Goal: Task Accomplishment & Management: Manage account settings

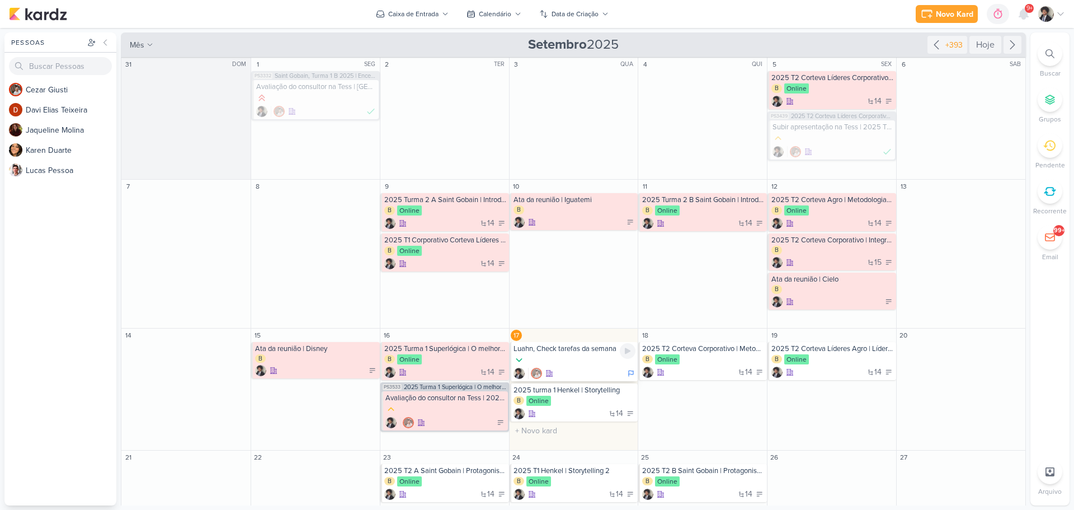
click at [577, 366] on div at bounding box center [575, 360] width 123 height 12
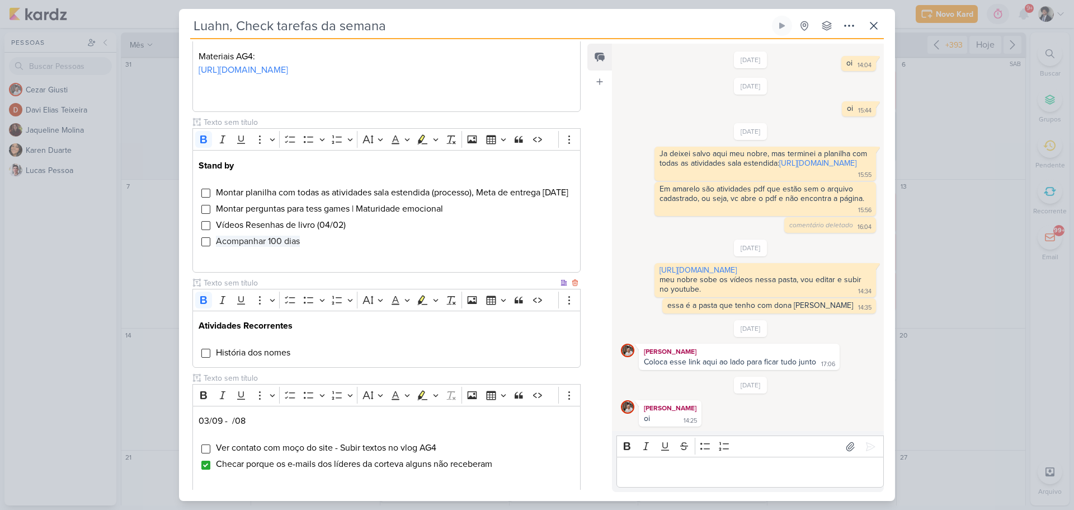
scroll to position [392, 0]
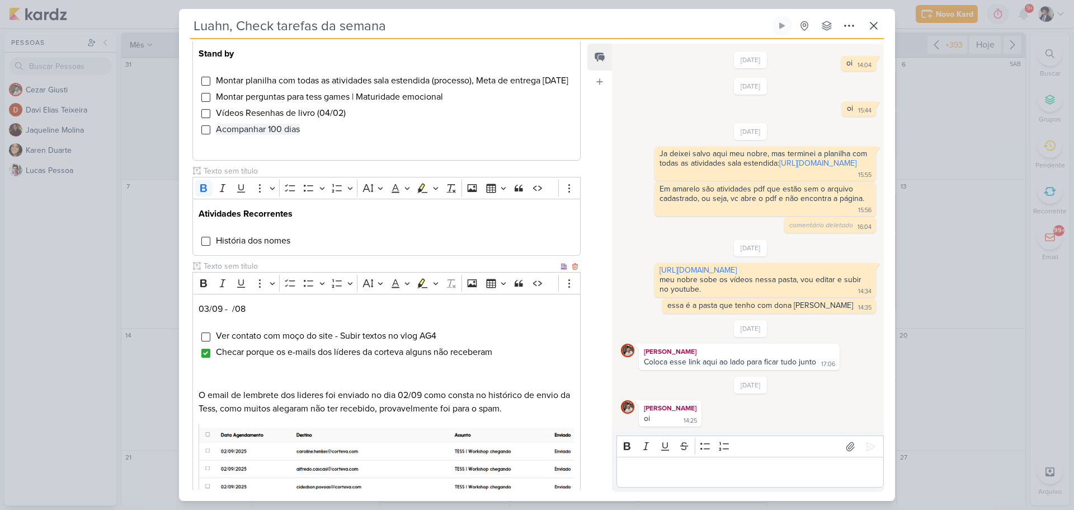
click at [515, 359] on li "Checar porque os e-mails dos líderes da corteva alguns não receberam" at bounding box center [394, 351] width 359 height 13
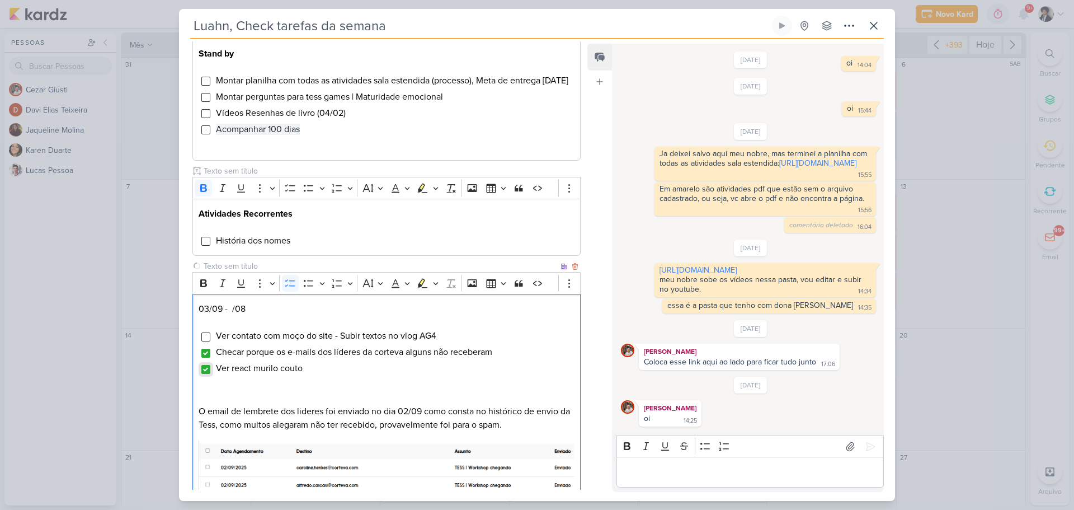
click at [205, 374] on input "Editor editing area: main" at bounding box center [205, 369] width 9 height 9
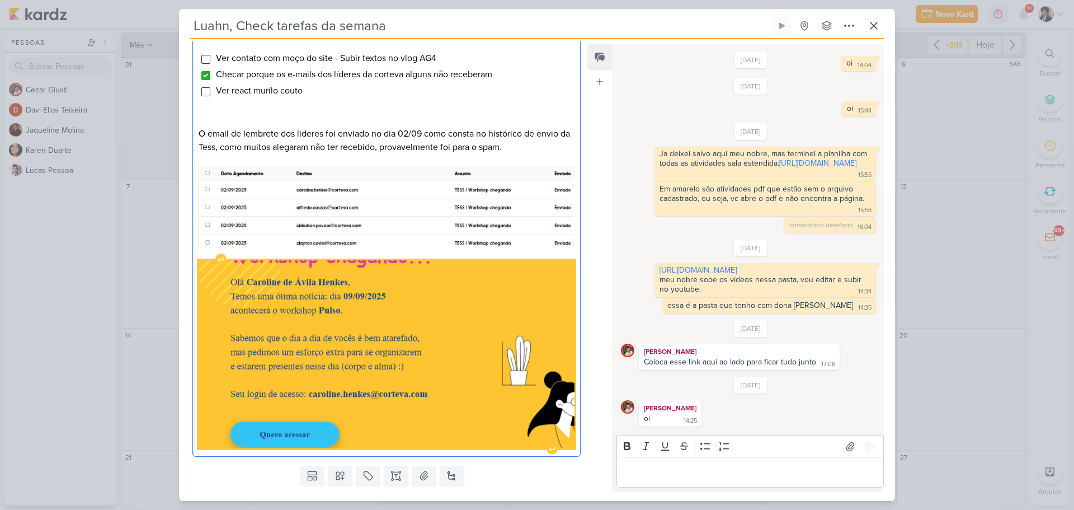
scroll to position [722, 0]
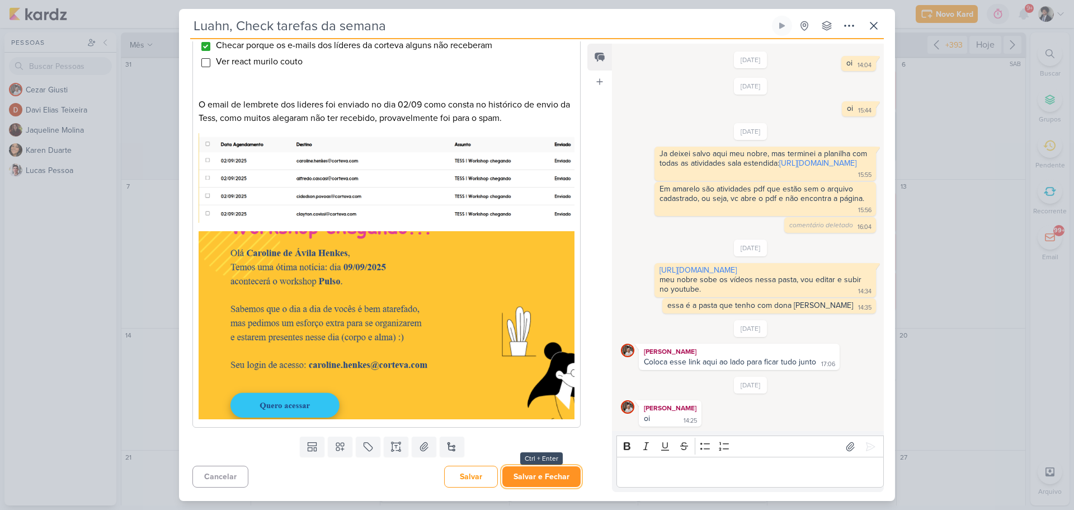
click at [545, 478] on button "Salvar e Fechar" at bounding box center [541, 476] width 78 height 21
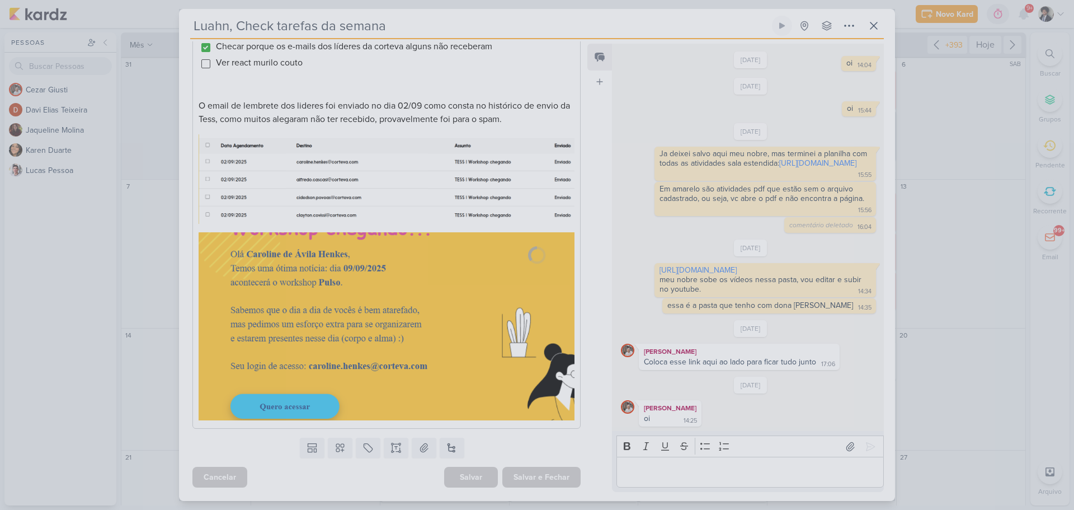
scroll to position [720, 0]
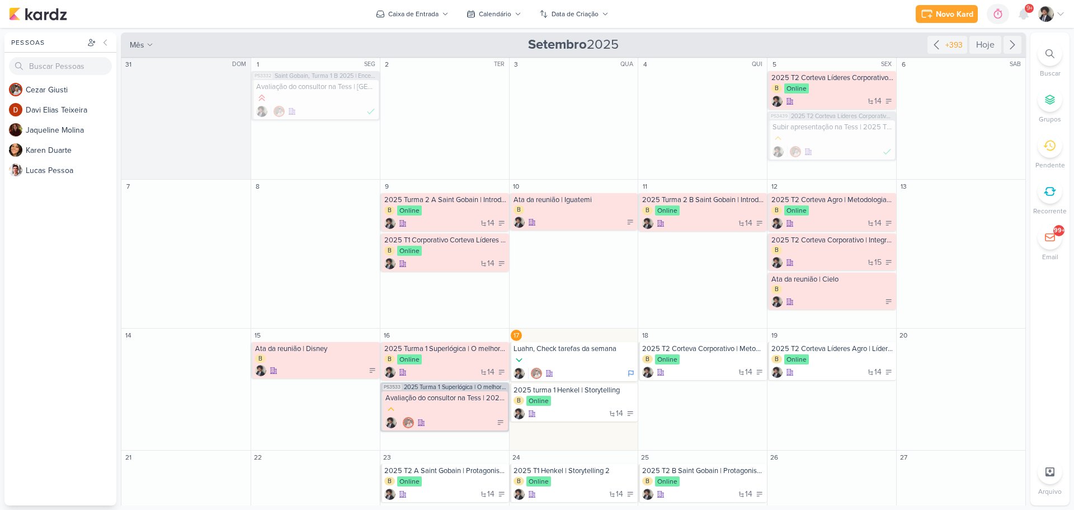
click at [764, 18] on div "Novo Kard Ctrl + k 0h0m Sessão desligada... Hoje 0h0m Semana 0h0m Mês 0h0m" at bounding box center [537, 14] width 1056 height 28
click at [769, 17] on div "Novo Kard Ctrl + k 0h0m Sessão desligada... Hoje 0h0m Semana 0h0m Mês 0h0m" at bounding box center [537, 14] width 1056 height 28
click at [765, 18] on div "Novo Kard Ctrl + k 0h0m Sessão desligada... Hoje 0h0m Semana 0h0m Mês 0h0m" at bounding box center [537, 14] width 1056 height 28
click at [713, 13] on div "Novo Kard Ctrl + k 0h0m Sessão desligada... Hoje 0h0m Semana 0h0m Mês 0h0m" at bounding box center [537, 14] width 1056 height 28
click at [753, 12] on div "Novo Kard Ctrl + k 0h0m Sessão desligada... Hoje 0h0m Semana 0h0m Mês 0h0m" at bounding box center [537, 14] width 1056 height 28
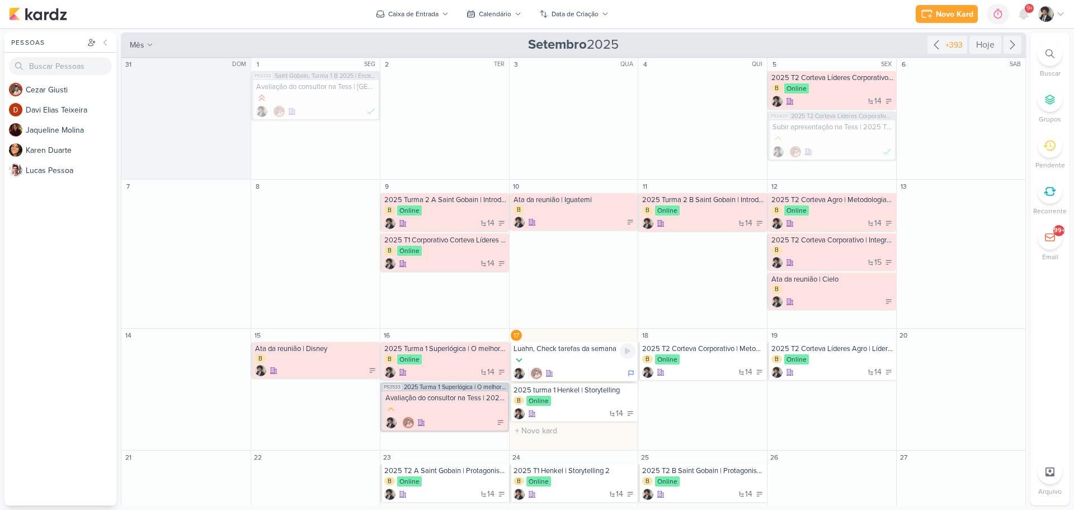
click at [570, 361] on div at bounding box center [575, 360] width 123 height 12
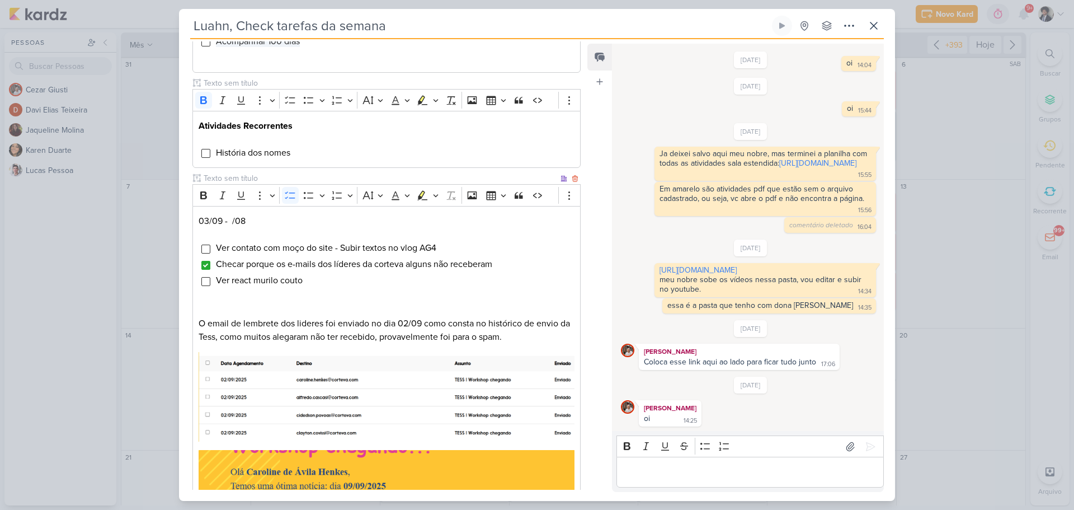
scroll to position [498, 0]
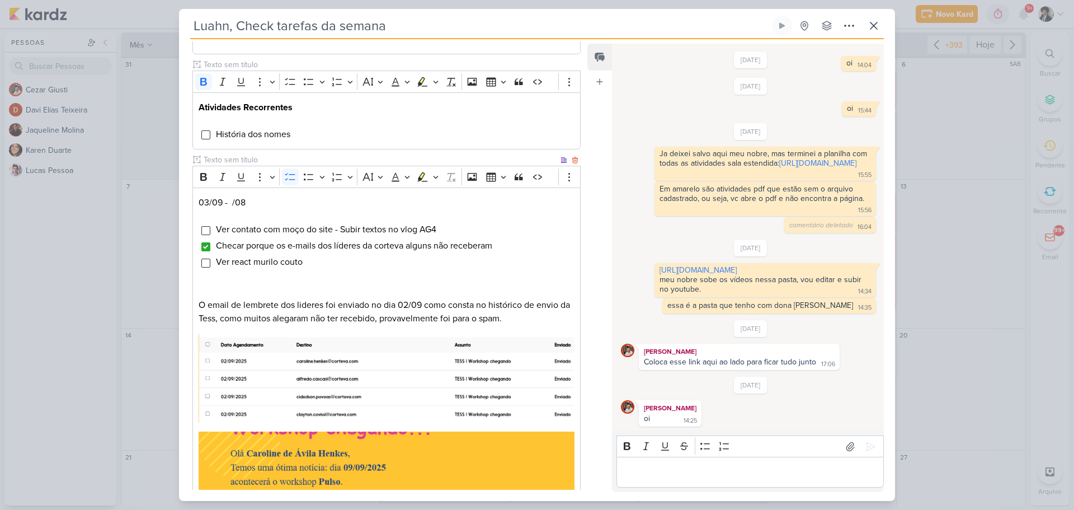
click at [281, 264] on ul "Ver contato com moço do site - Subir textos no vlog AG4 Checar porque os e-mail…" at bounding box center [394, 246] width 359 height 46
drag, startPoint x: 222, startPoint y: 255, endPoint x: 489, endPoint y: 253, distance: 267.4
click at [489, 236] on li "Ver contato com moço do site - Subir textos no vlog AG4" at bounding box center [394, 229] width 359 height 13
click at [357, 236] on li "Falar com thiago sobre o Blog -" at bounding box center [394, 229] width 359 height 13
click at [382, 251] on span "Checar porque os e-mails dos líderes da corteva alguns não receberam" at bounding box center [354, 245] width 276 height 11
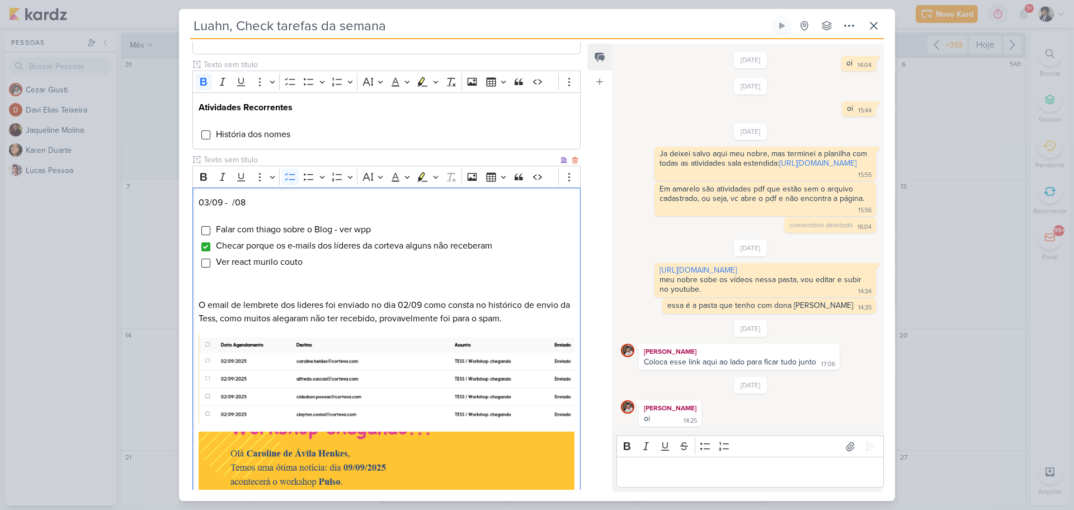
click at [338, 269] on li "Ver react murilo couto" at bounding box center [394, 261] width 359 height 13
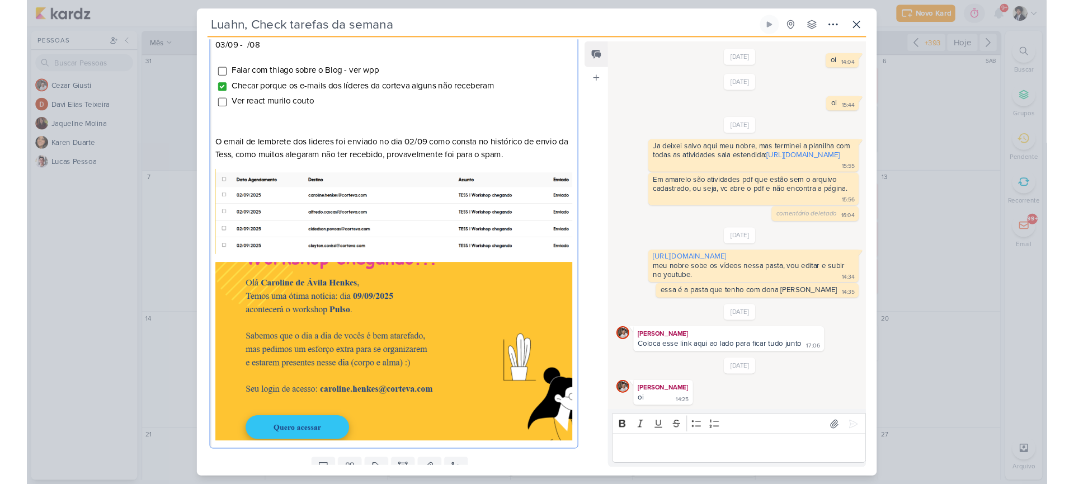
scroll to position [666, 0]
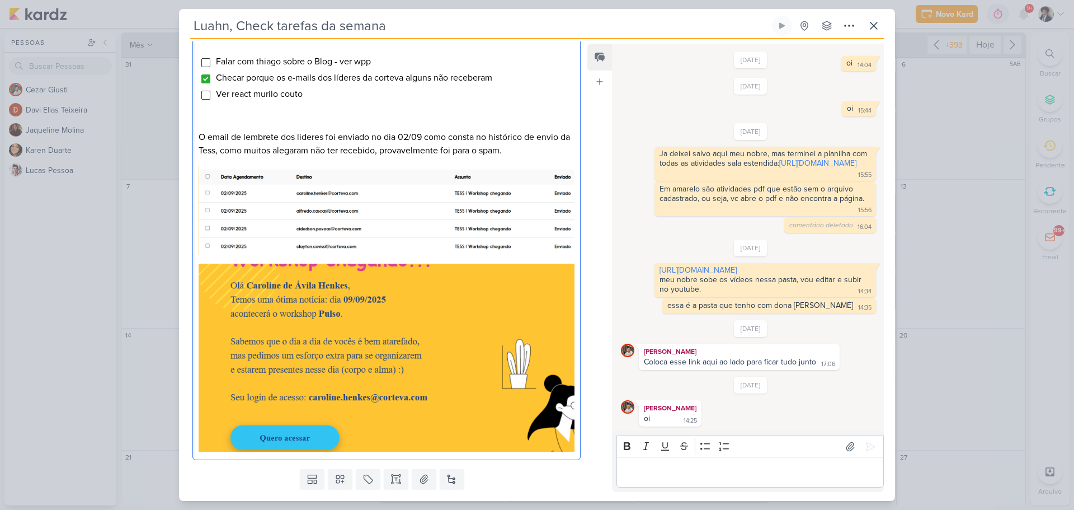
click at [318, 101] on li "Ver react murilo couto" at bounding box center [394, 93] width 359 height 13
click at [408, 68] on li "Falar com thiago sobre o Blog - ver wpp" at bounding box center [394, 61] width 359 height 13
click at [295, 83] on span "Checar porque os e-mails dos líderes da corteva alguns não receberam" at bounding box center [354, 77] width 276 height 11
click at [505, 84] on li "Checar porque os e-mails dos líderes da corteva alguns não receberam" at bounding box center [394, 77] width 359 height 13
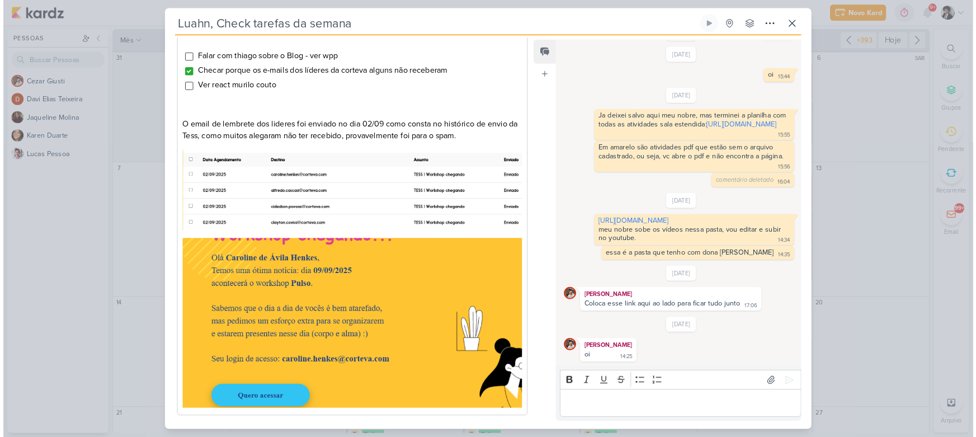
scroll to position [525, 0]
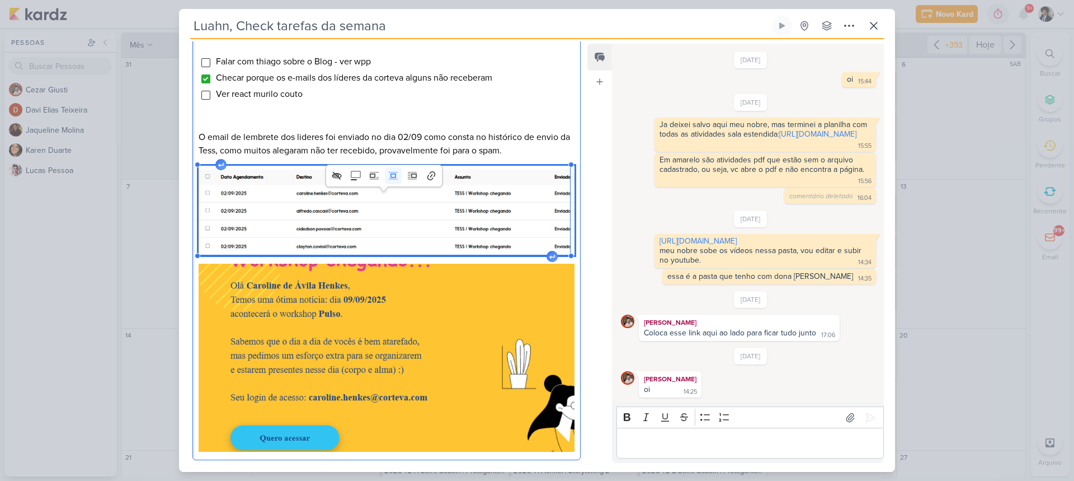
click at [352, 241] on img "Editor editing area: main" at bounding box center [387, 211] width 376 height 90
click at [375, 241] on img "Editor editing area: main" at bounding box center [387, 211] width 376 height 90
click at [482, 242] on img "Editor editing area: main" at bounding box center [387, 211] width 376 height 90
click at [482, 241] on img "Editor editing area: main" at bounding box center [387, 211] width 376 height 90
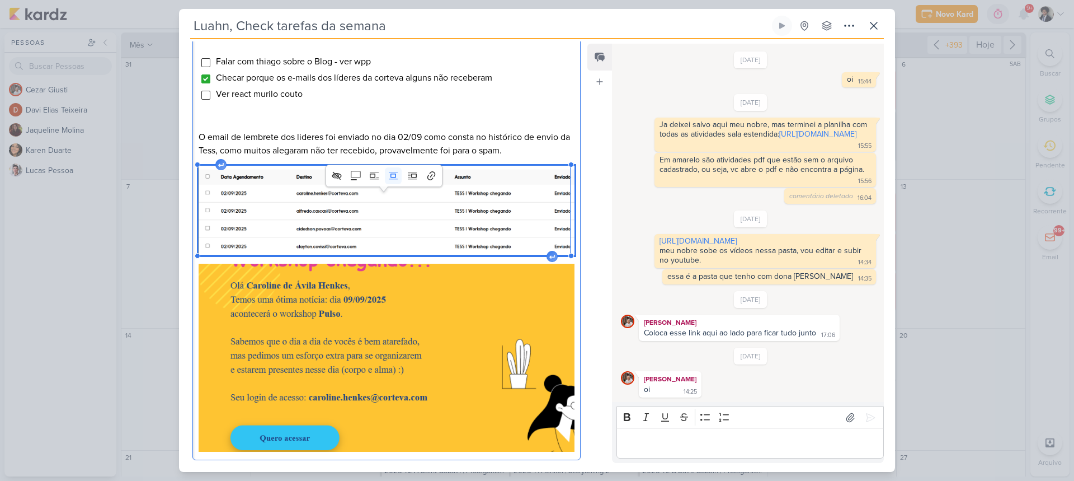
drag, startPoint x: 447, startPoint y: 242, endPoint x: 366, endPoint y: 247, distance: 81.3
click at [366, 247] on img "Editor editing area: main" at bounding box center [387, 211] width 376 height 90
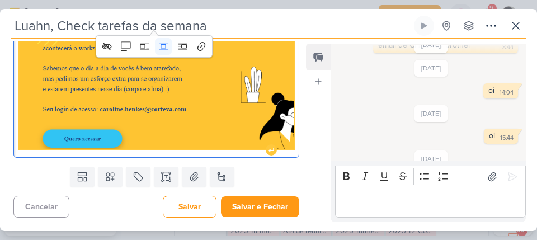
scroll to position [952, 0]
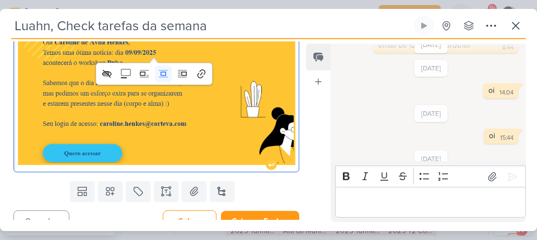
click at [190, 110] on img "Editor editing area: main" at bounding box center [157, 94] width 274 height 137
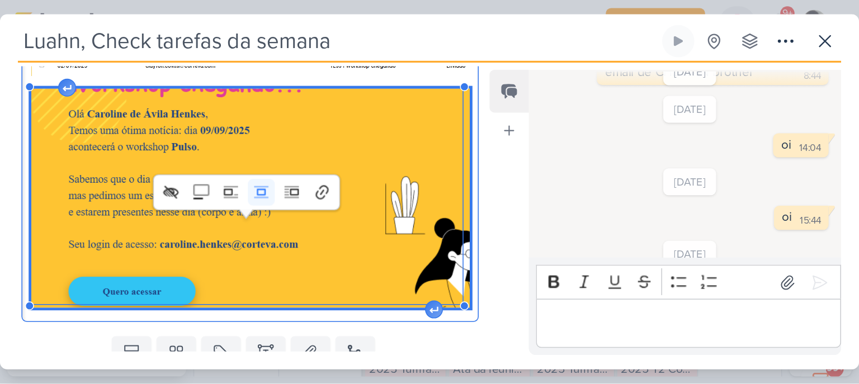
scroll to position [868, 0]
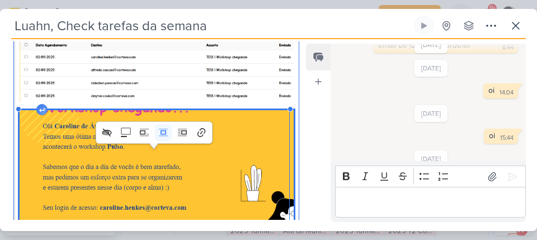
click at [228, 29] on p "O email de lembrete dos lideres foi enviado no dia 02/09 como consta no históri…" at bounding box center [157, 8] width 274 height 40
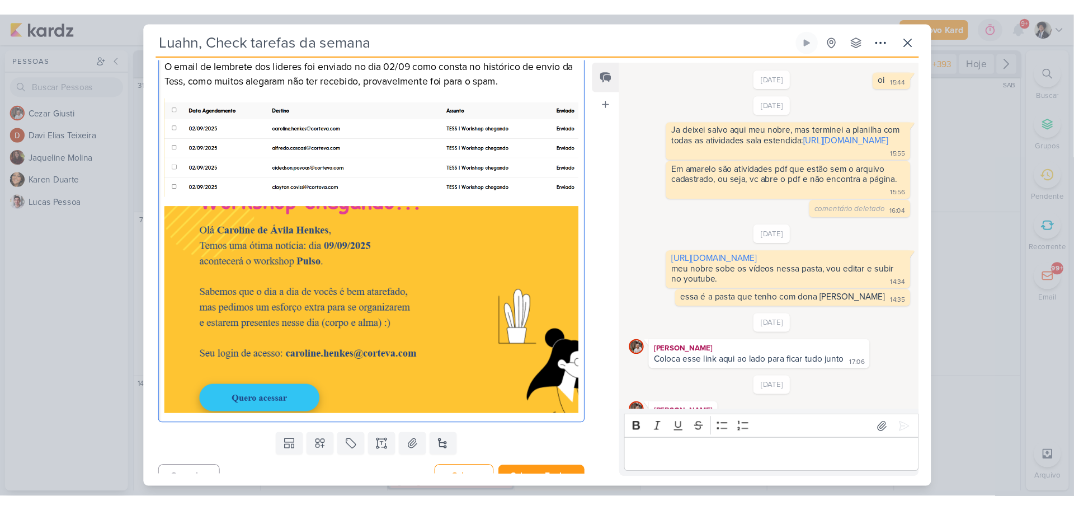
scroll to position [525, 0]
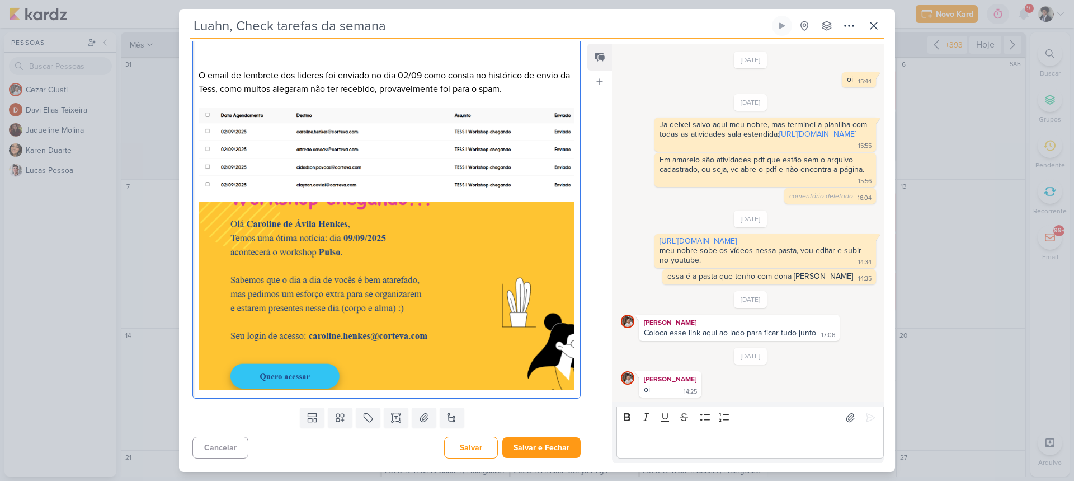
drag, startPoint x: 685, startPoint y: 0, endPoint x: 586, endPoint y: 169, distance: 195.5
click at [586, 169] on div "Responsável [PERSON_NAME] Nenhum contato encontrado create new contact Novo Con…" at bounding box center [537, 255] width 716 height 432
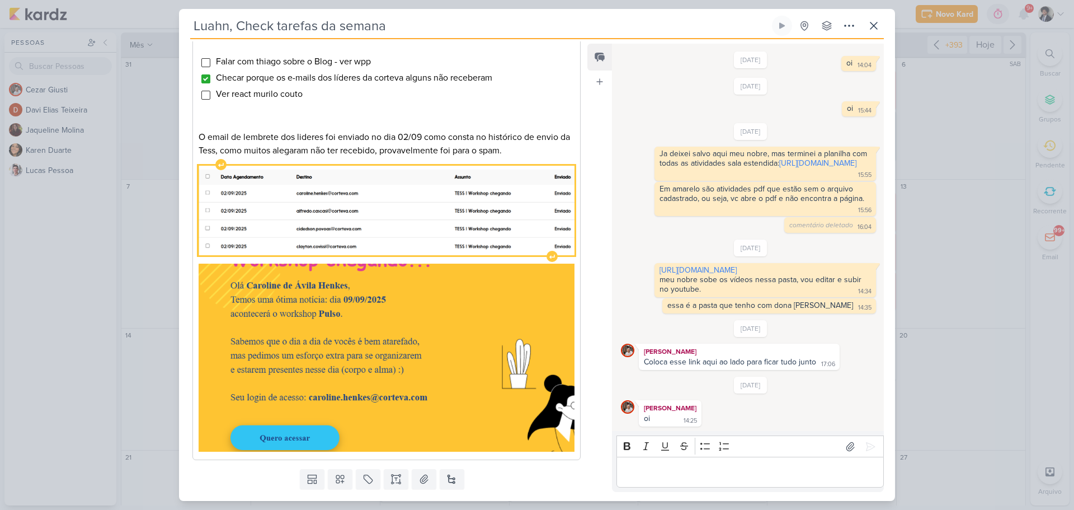
scroll to position [610, 0]
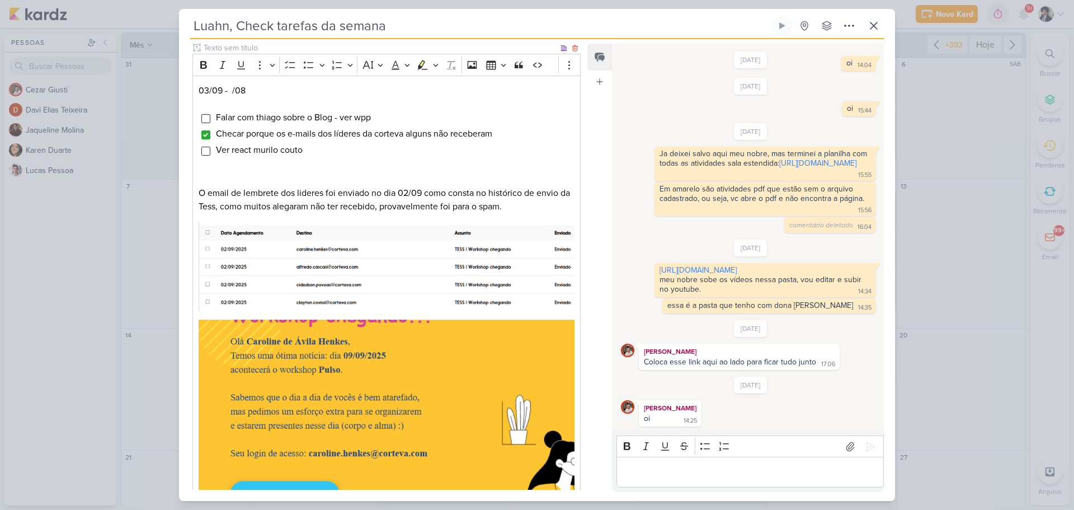
click at [322, 157] on li "Ver react murilo couto" at bounding box center [394, 149] width 359 height 13
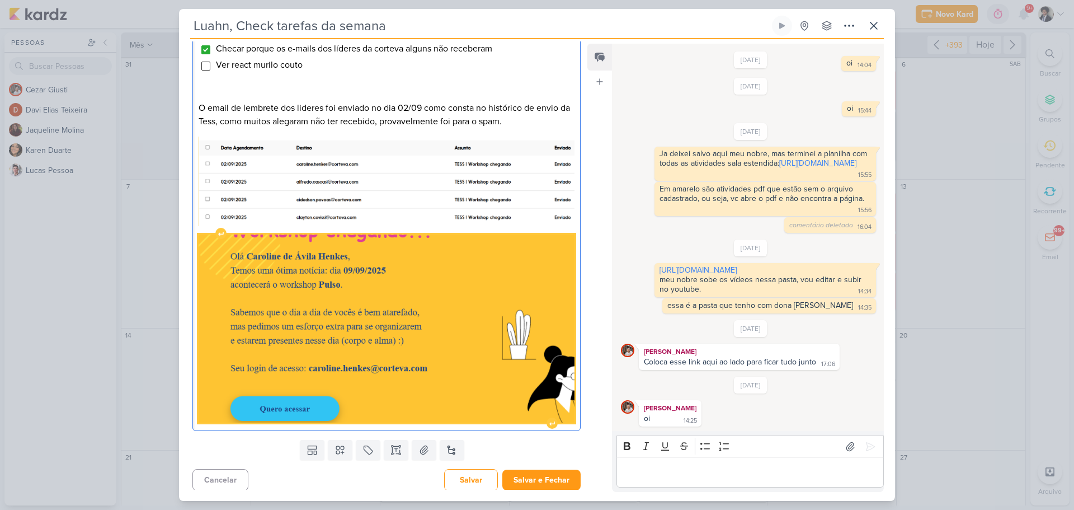
scroll to position [722, 0]
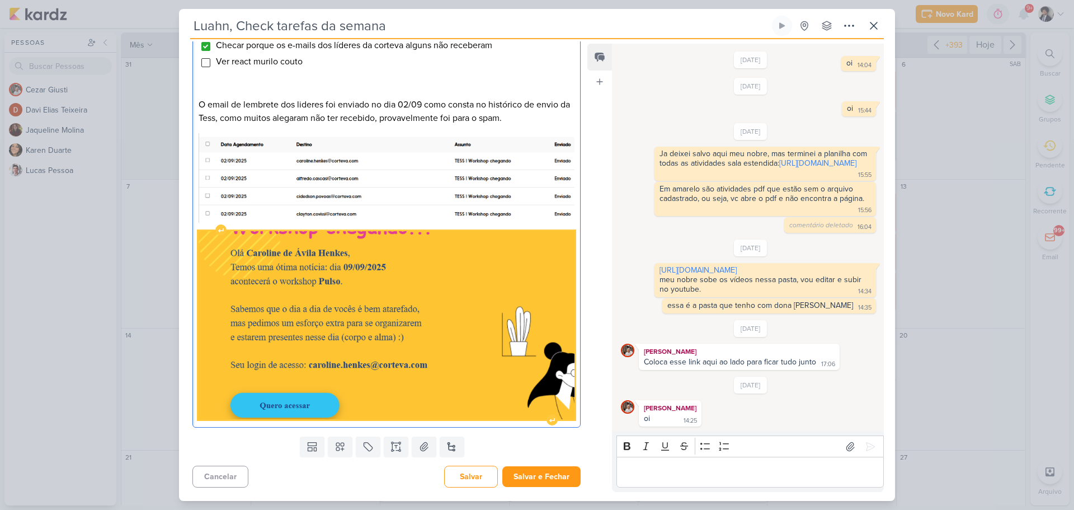
click at [478, 338] on img "Editor editing area: main" at bounding box center [387, 325] width 376 height 188
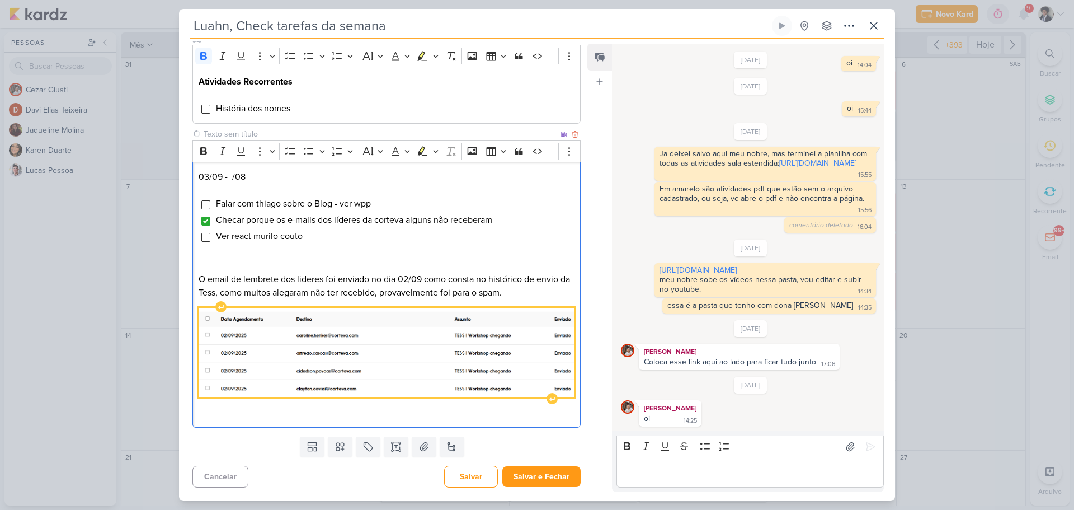
click at [383, 359] on img "Editor editing area: main" at bounding box center [387, 353] width 376 height 90
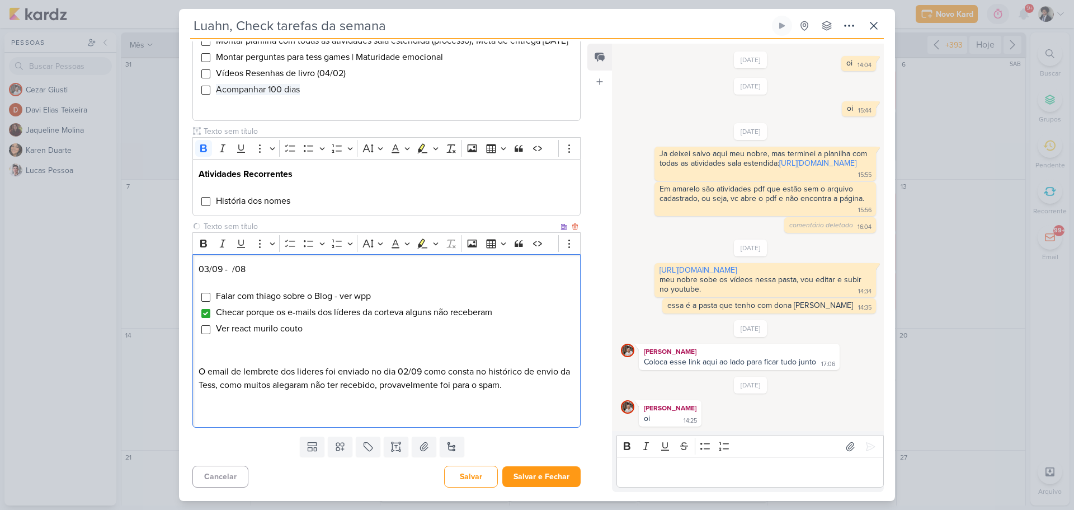
scroll to position [458, 0]
drag, startPoint x: 189, startPoint y: 418, endPoint x: 229, endPoint y: 408, distance: 41.5
click at [189, 418] on div "Área Consultoria" at bounding box center [382, 73] width 406 height 717
click at [281, 387] on p "O email de lembrete dos lideres foi enviado no dia 02/09 como consta no históri…" at bounding box center [387, 378] width 376 height 27
click at [284, 385] on p "O email de lembrete dos lideres foi enviado no dia 02/09 como consta no históri…" at bounding box center [387, 378] width 376 height 27
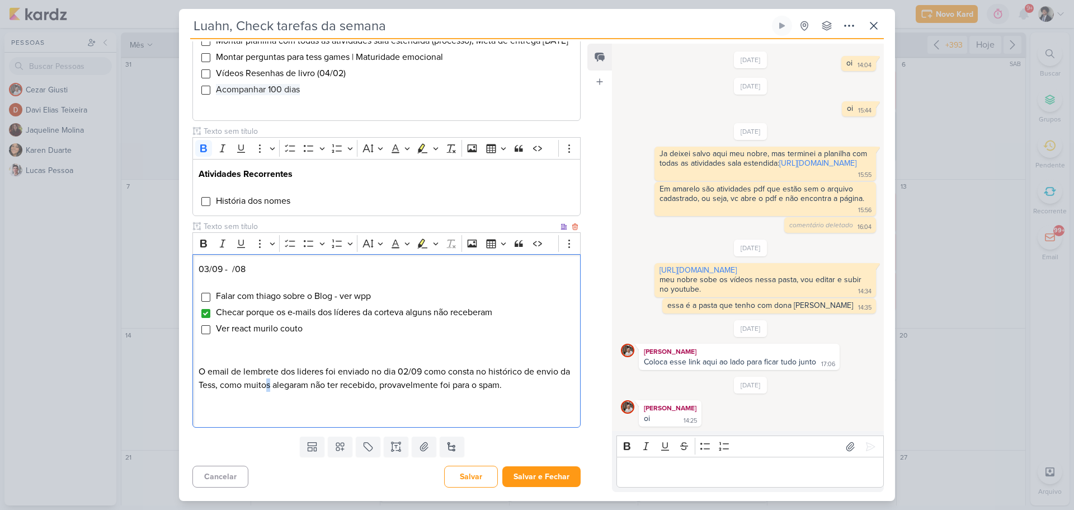
click at [283, 384] on p "O email de lembrete dos lideres foi enviado no dia 02/09 como consta no históri…" at bounding box center [387, 378] width 376 height 27
drag, startPoint x: 283, startPoint y: 384, endPoint x: 327, endPoint y: 383, distance: 43.6
click at [284, 384] on p "O email de lembrete dos lideres foi enviado no dia 02/09 como consta no históri…" at bounding box center [387, 378] width 376 height 27
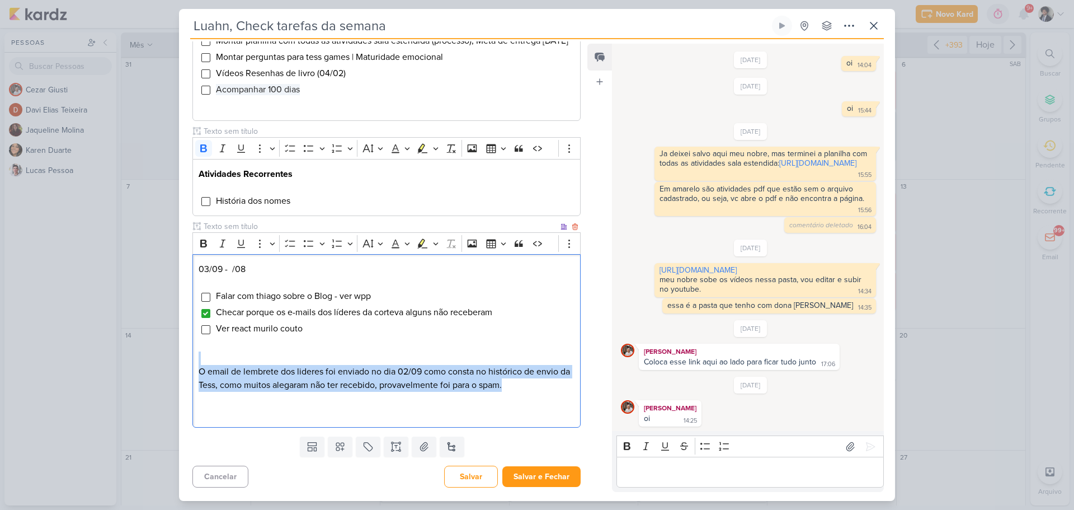
drag, startPoint x: 525, startPoint y: 388, endPoint x: 210, endPoint y: 370, distance: 314.9
click at [199, 365] on p "O email de lembrete dos lideres foi enviado no dia 02/09 como consta no históri…" at bounding box center [387, 378] width 376 height 27
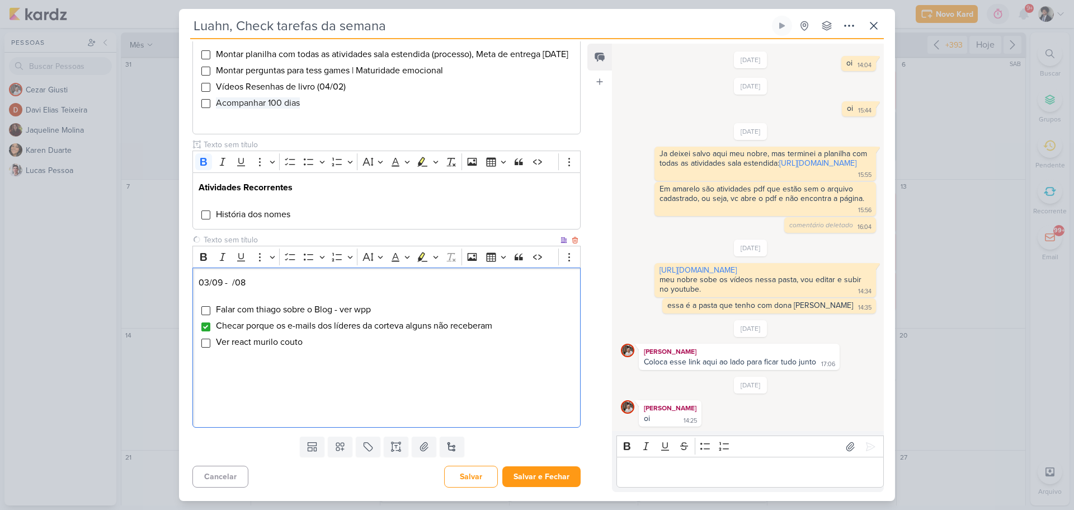
click at [217, 413] on p "Editor editing area: main" at bounding box center [387, 411] width 376 height 13
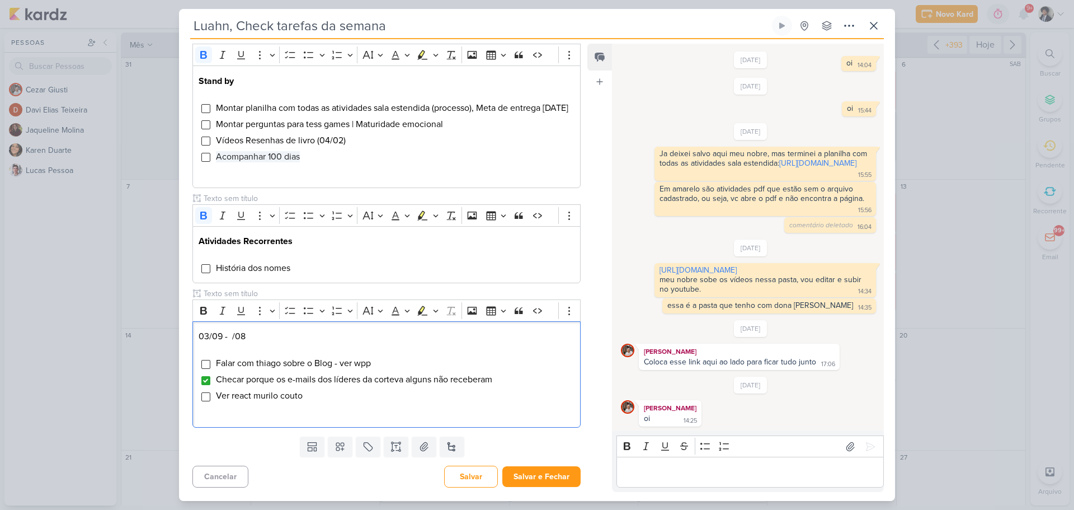
scroll to position [391, 0]
click at [207, 397] on input "Editor editing area: main" at bounding box center [205, 396] width 9 height 9
click at [477, 475] on button "Salvar" at bounding box center [471, 476] width 54 height 22
click at [310, 399] on li "Ver react murilo couto" at bounding box center [394, 395] width 359 height 13
click at [256, 393] on span "Ver react murilo couto" at bounding box center [259, 395] width 87 height 11
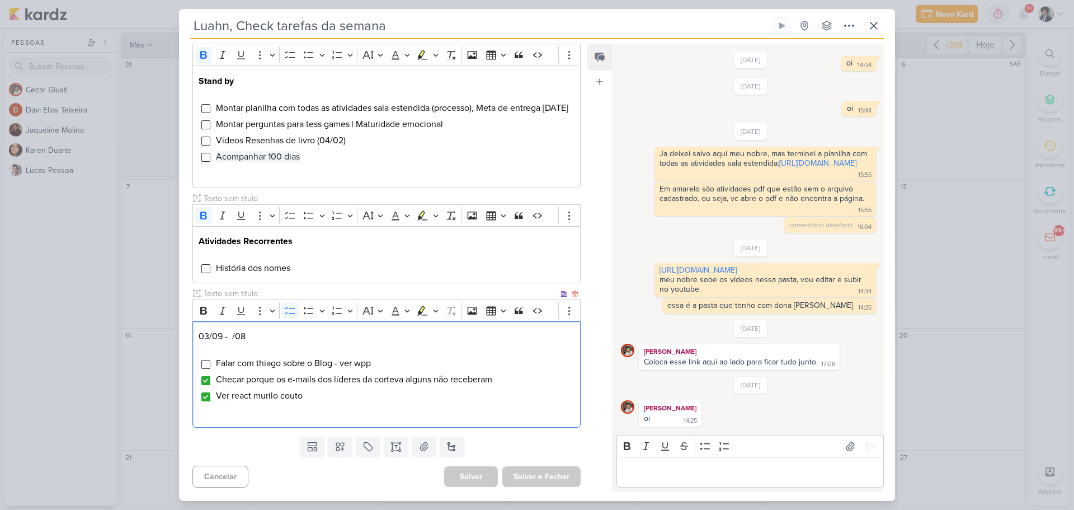
click at [257, 393] on span "Ver react murilo couto" at bounding box center [259, 395] width 87 height 11
click at [260, 395] on span "Ver react murilo couto" at bounding box center [259, 395] width 87 height 11
click at [284, 398] on span "Ver react Murilo couto" at bounding box center [268, 395] width 105 height 11
click at [304, 393] on li "Ver react Murilo Couto" at bounding box center [394, 395] width 359 height 13
click at [310, 395] on li "Ver react Murilo Couto" at bounding box center [394, 395] width 359 height 13
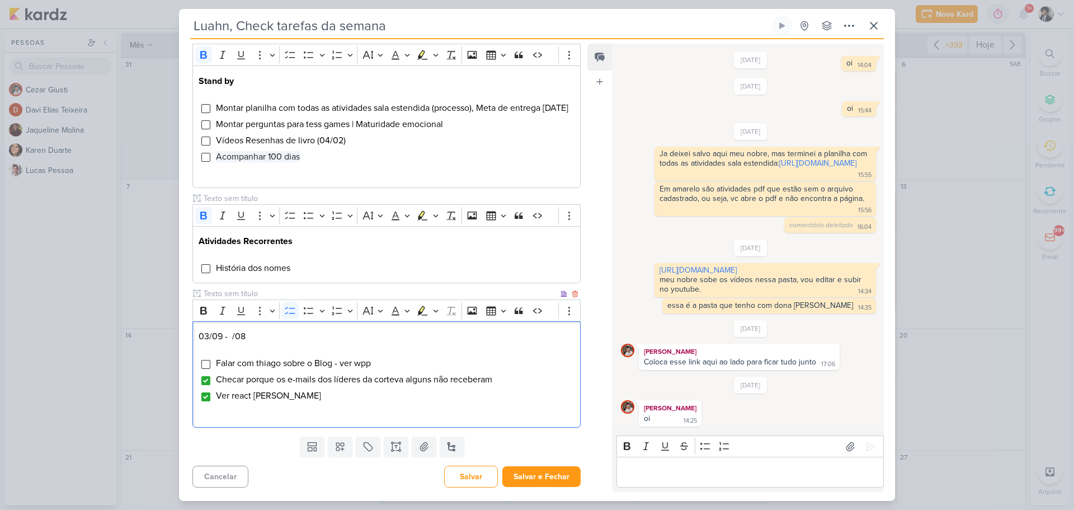
click at [253, 393] on span "Ver react Murilo Couto" at bounding box center [268, 395] width 105 height 11
click at [320, 394] on li "Ver react Murilo Couto" at bounding box center [394, 395] width 359 height 13
click at [510, 379] on li "Checar porque os e-mails dos líderes da corteva alguns não receberam" at bounding box center [394, 379] width 359 height 13
click at [543, 478] on button "Salvar e Fechar" at bounding box center [541, 476] width 78 height 21
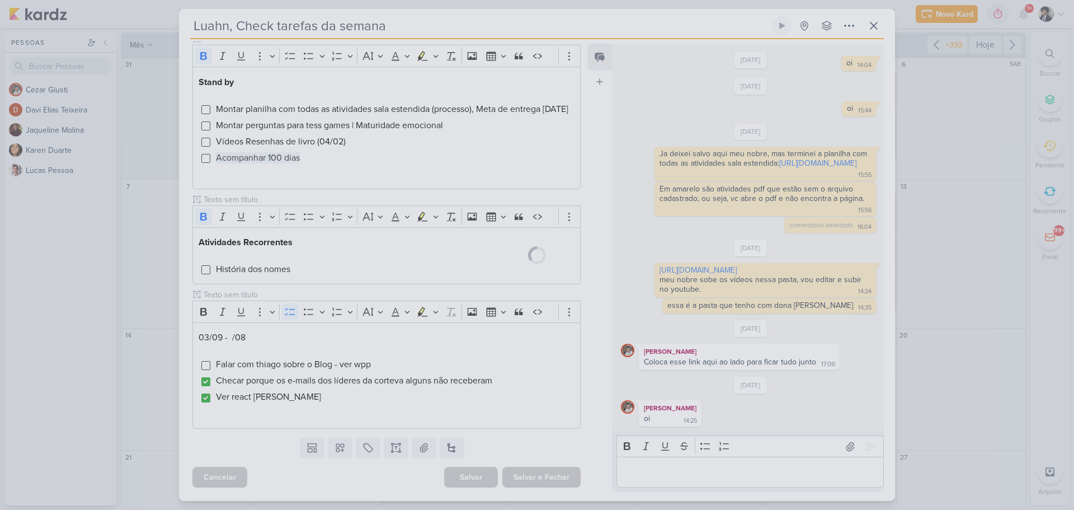
scroll to position [390, 0]
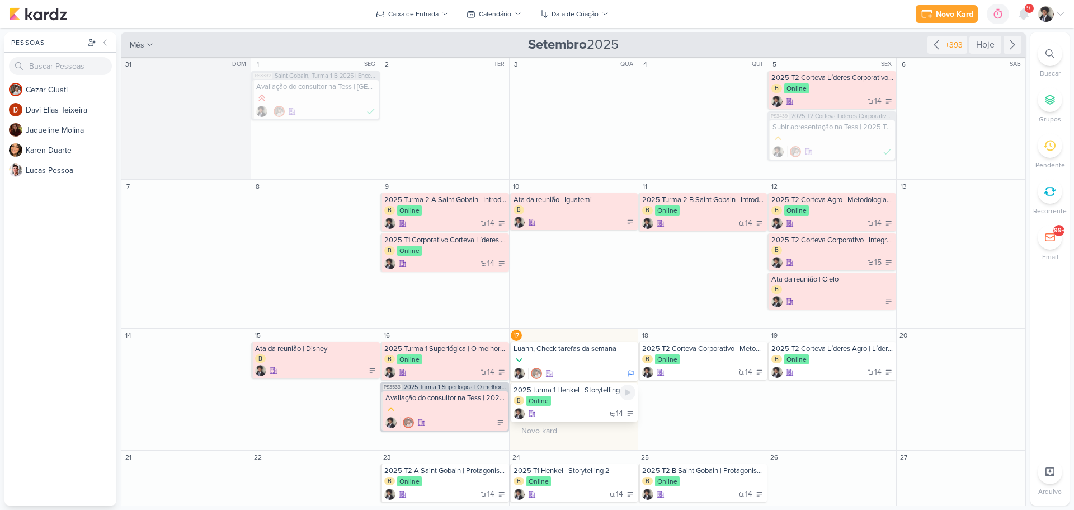
click at [580, 399] on div "B Online" at bounding box center [575, 400] width 123 height 11
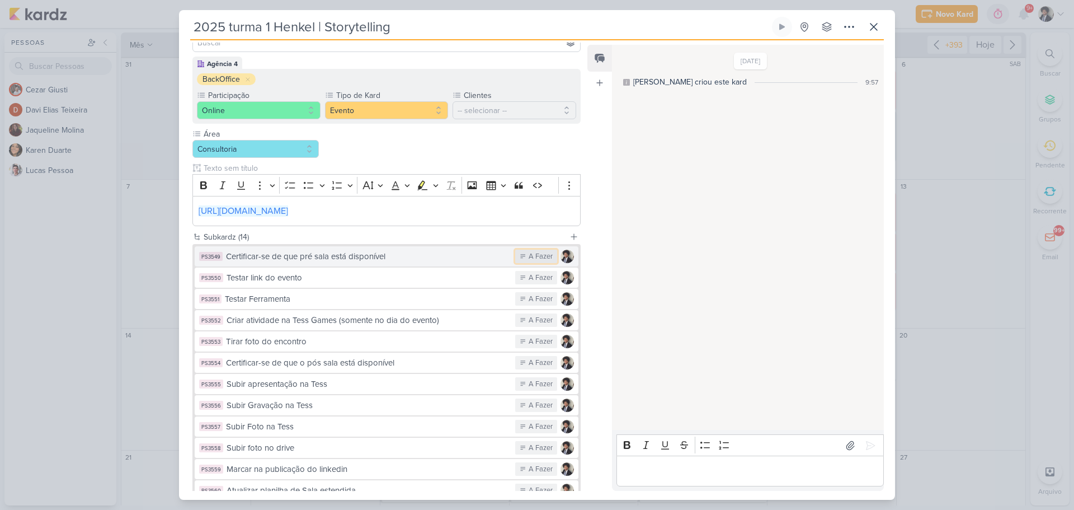
scroll to position [207, 0]
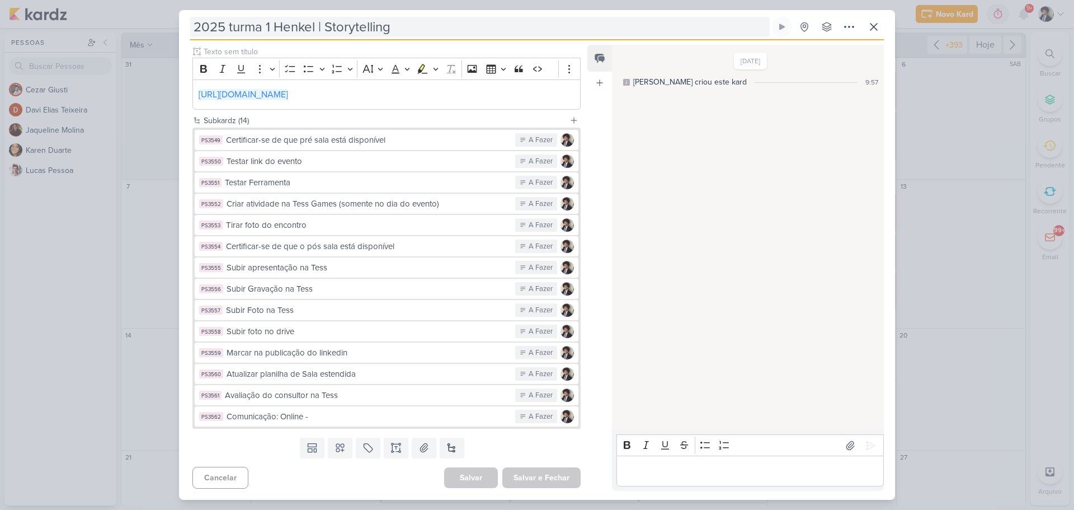
click at [389, 30] on input "2025 turma 1 Henkel | Storytelling" at bounding box center [480, 27] width 580 height 20
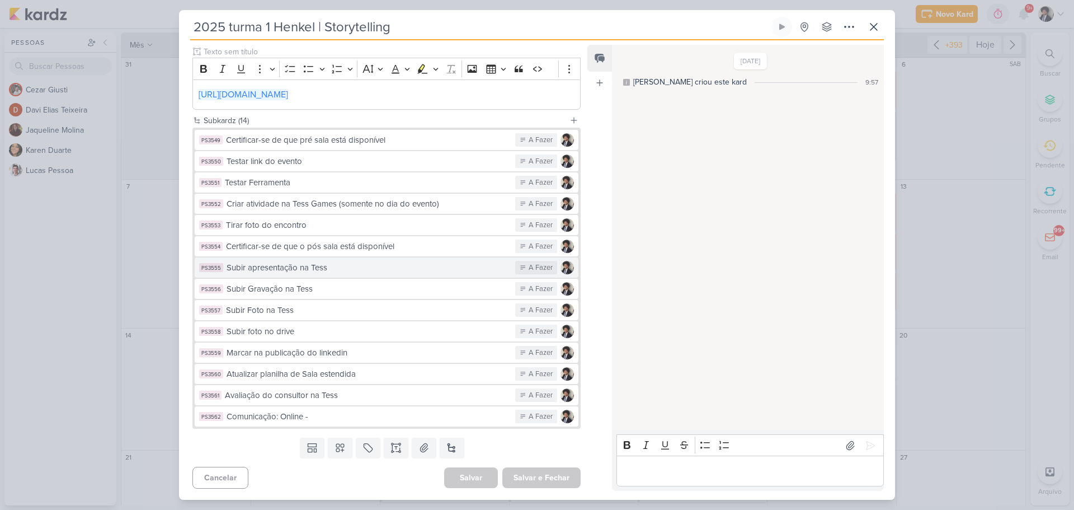
click at [325, 269] on div "Subir apresentação na Tess" at bounding box center [368, 267] width 283 height 13
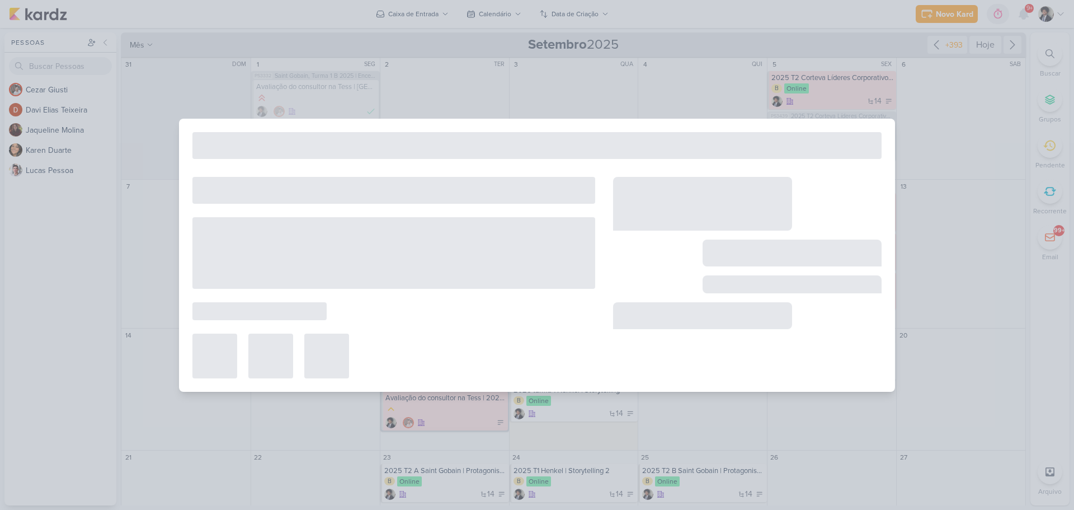
type input "Subir apresentação na Tess"
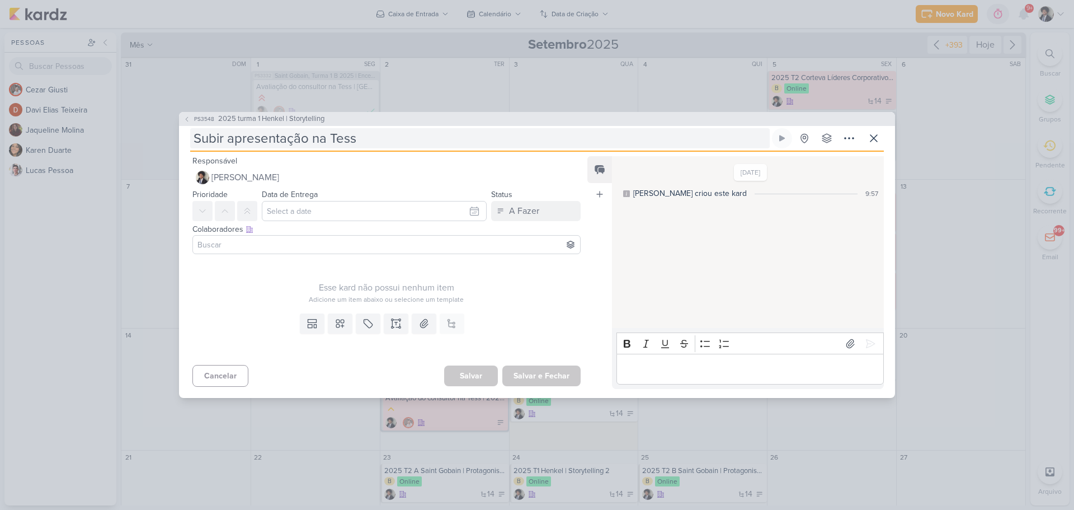
click at [371, 140] on input "Subir apresentação na Tess" at bounding box center [480, 138] width 580 height 20
type input "Subir apresentação na Tess"
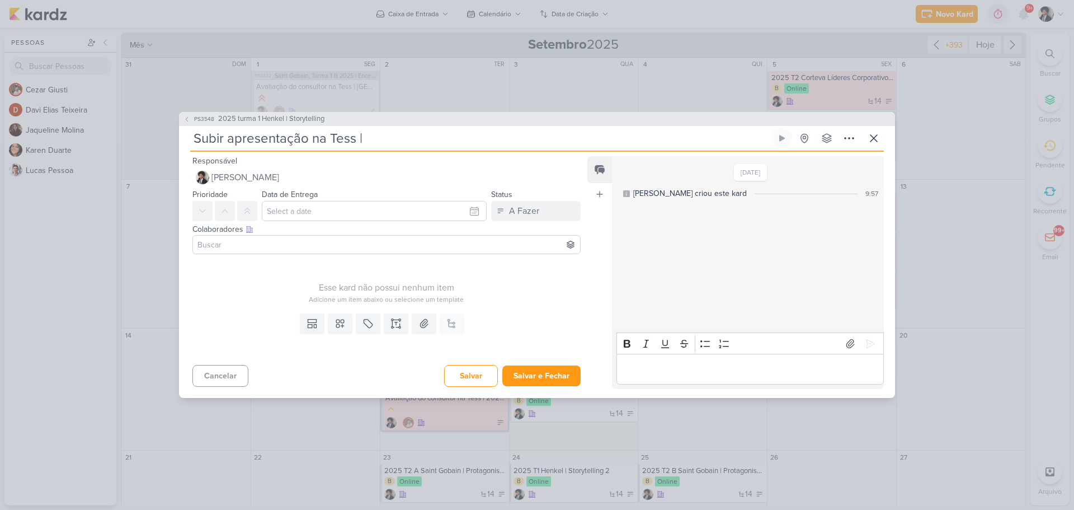
type input "Subir apresentação na Tess |"
paste input "2025 turma 1 Henkel | Storytelling"
type input "Subir apresentação na Tess | 2025 turma 1 Henkel | Storytelling"
click at [335, 208] on input "text" at bounding box center [374, 211] width 225 height 20
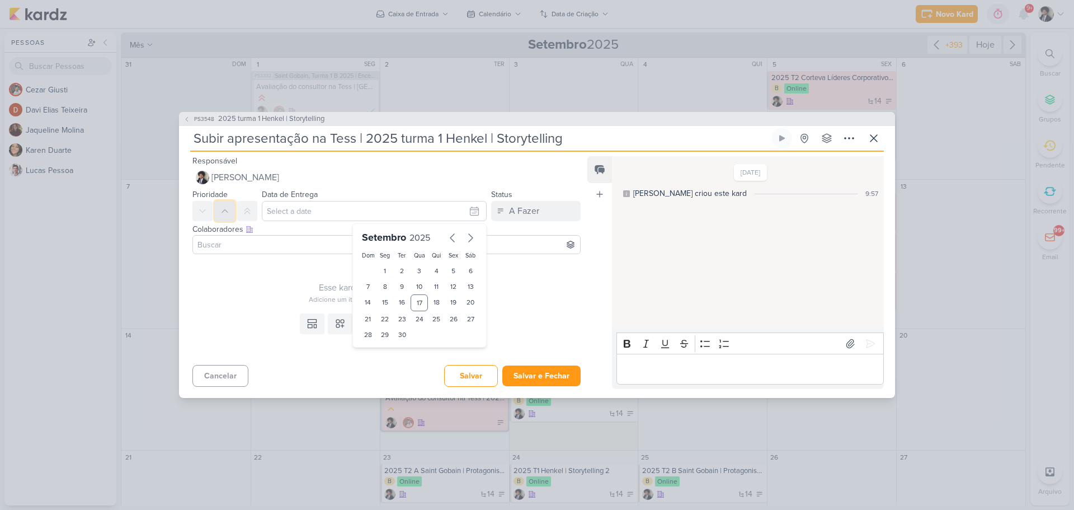
click at [224, 209] on icon at bounding box center [224, 210] width 9 height 9
click at [331, 216] on input "text" at bounding box center [374, 211] width 225 height 20
click at [416, 301] on div "17" at bounding box center [419, 302] width 17 height 17
type input "17 de setembro de 2025 às 23:59"
click at [279, 241] on input at bounding box center [386, 244] width 383 height 13
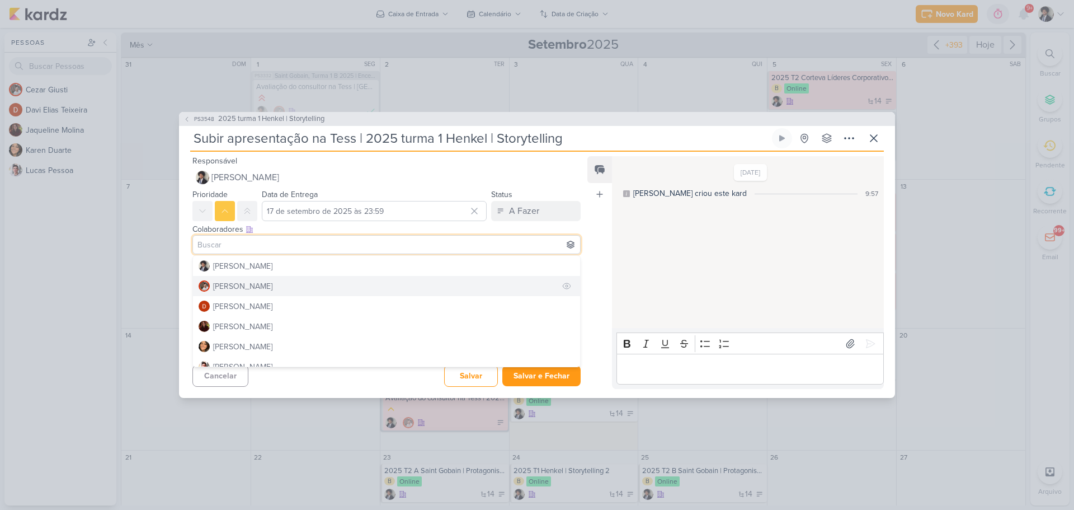
click at [243, 284] on div "Cezar Giusti" at bounding box center [242, 286] width 59 height 12
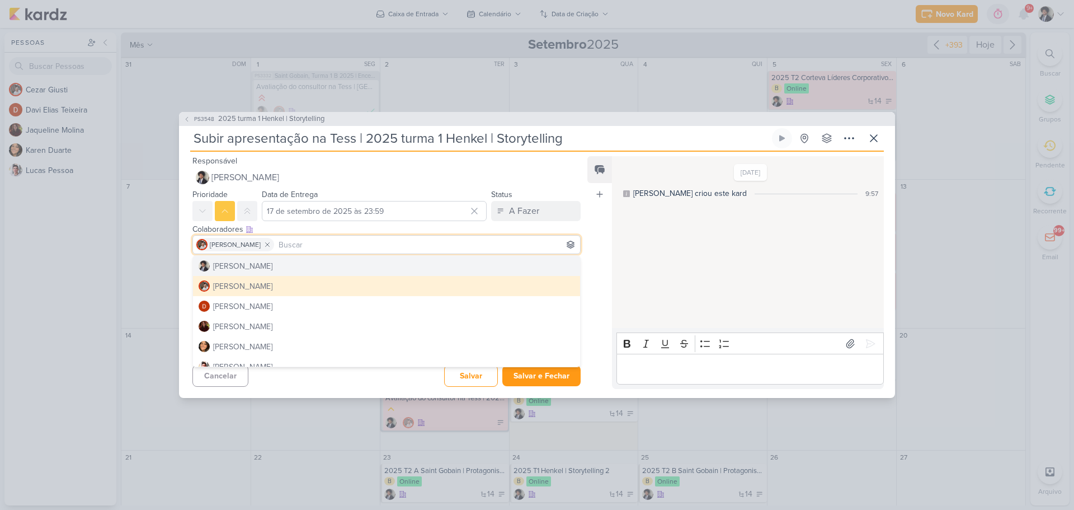
click at [182, 266] on div "Esse kard não possui nenhum item Adicione um item abaixo ou selecione um templa…" at bounding box center [382, 283] width 406 height 50
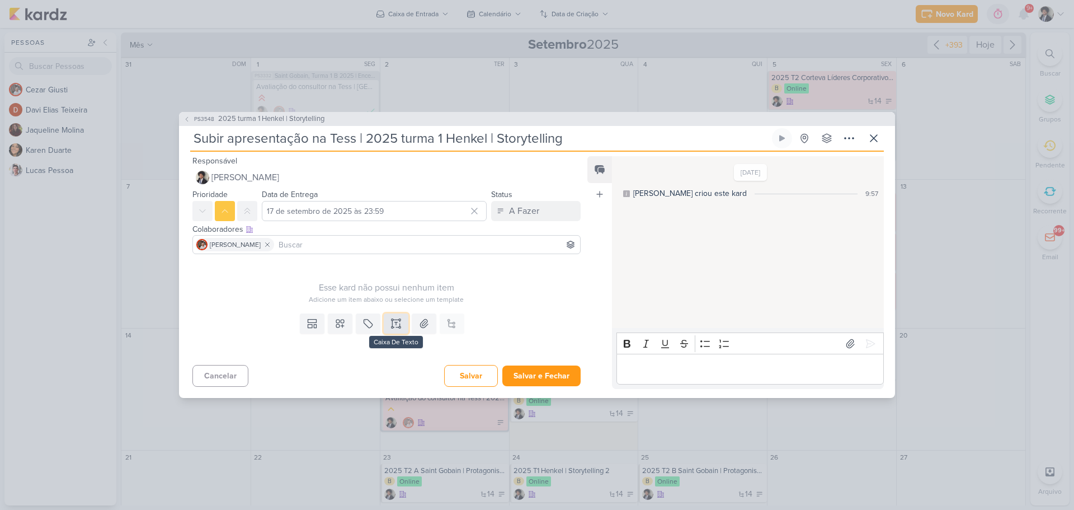
click at [393, 324] on icon at bounding box center [395, 323] width 11 height 11
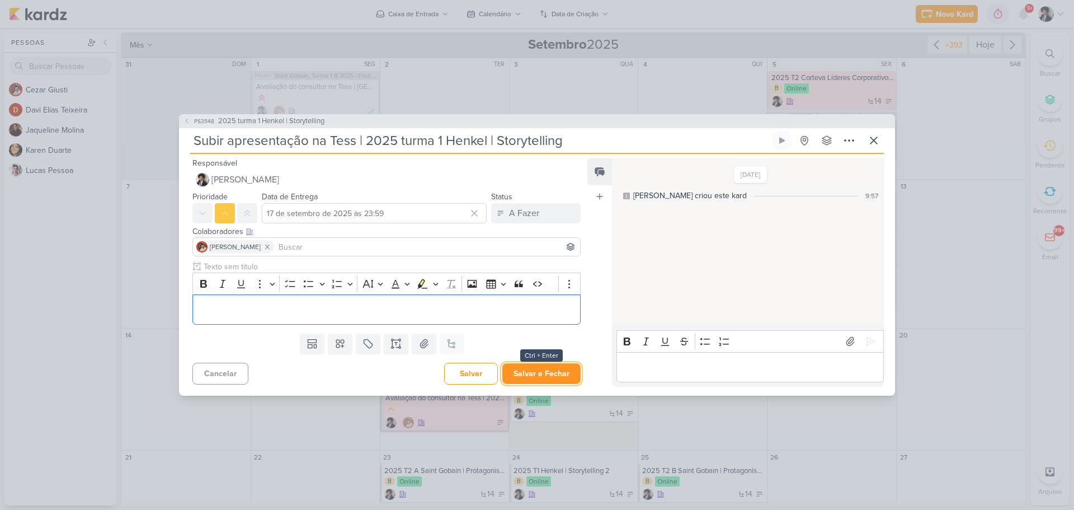
drag, startPoint x: 540, startPoint y: 374, endPoint x: 538, endPoint y: 366, distance: 7.5
click at [540, 373] on button "Salvar e Fechar" at bounding box center [541, 373] width 78 height 21
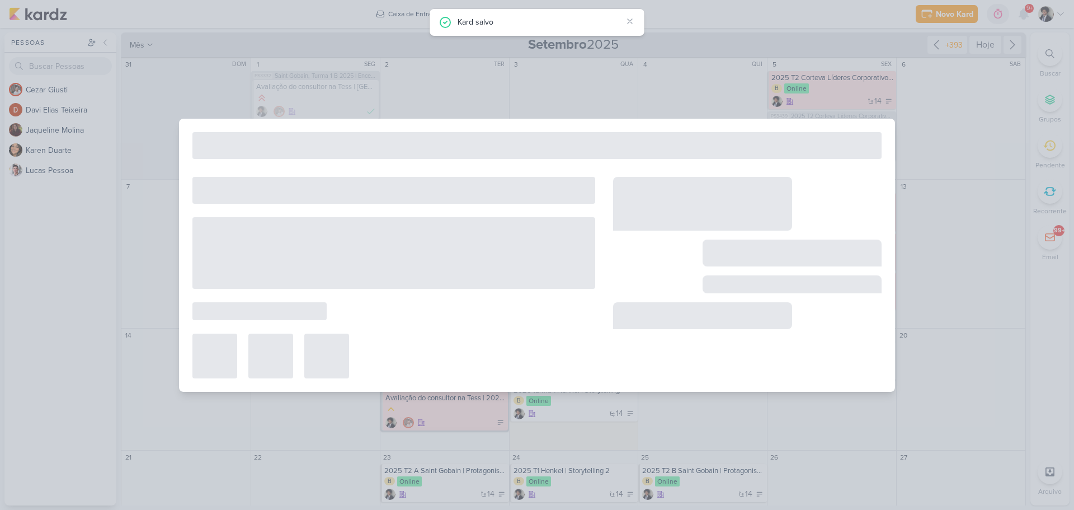
type input "2025 turma 1 Henkel | Storytelling"
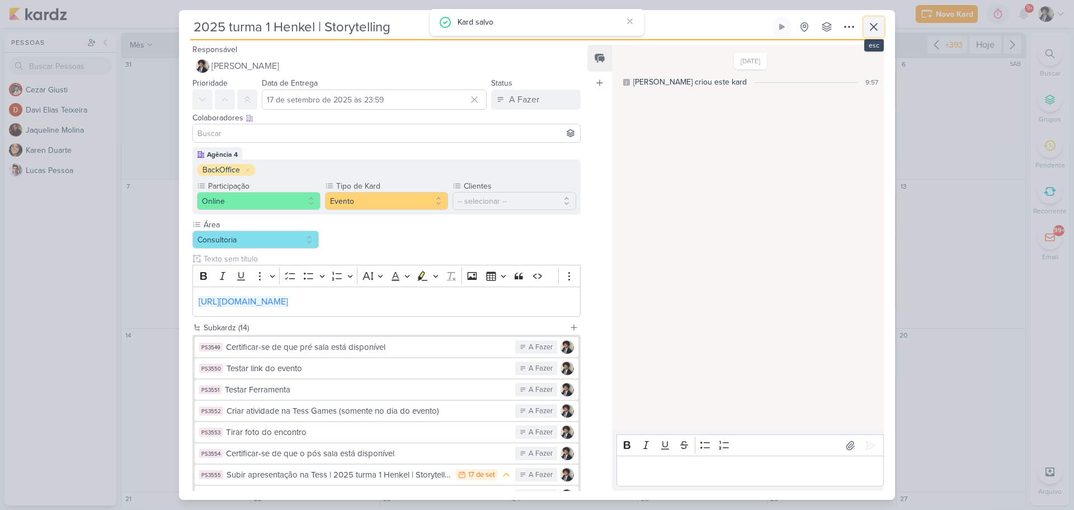
click at [871, 26] on icon at bounding box center [873, 26] width 13 height 13
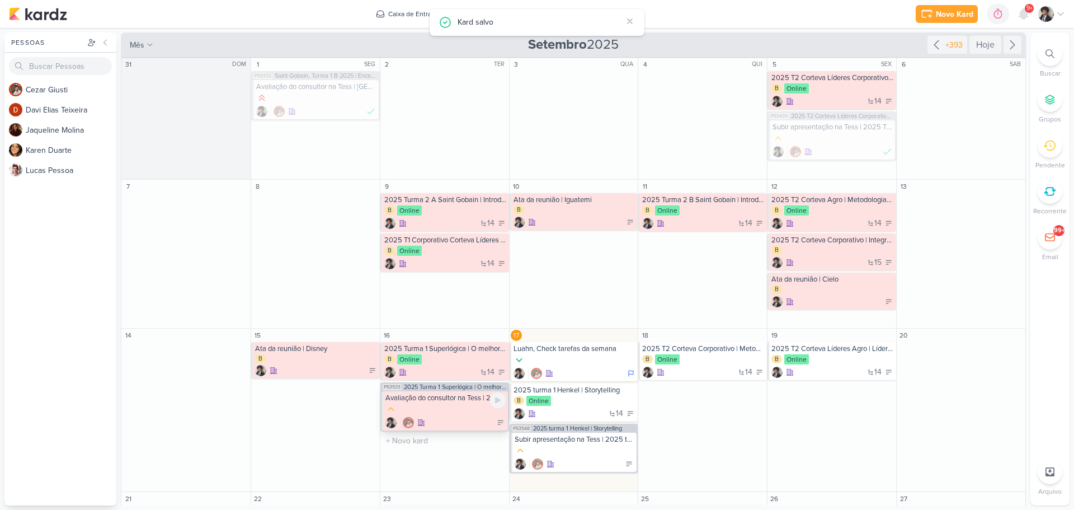
click at [461, 413] on div at bounding box center [445, 409] width 120 height 12
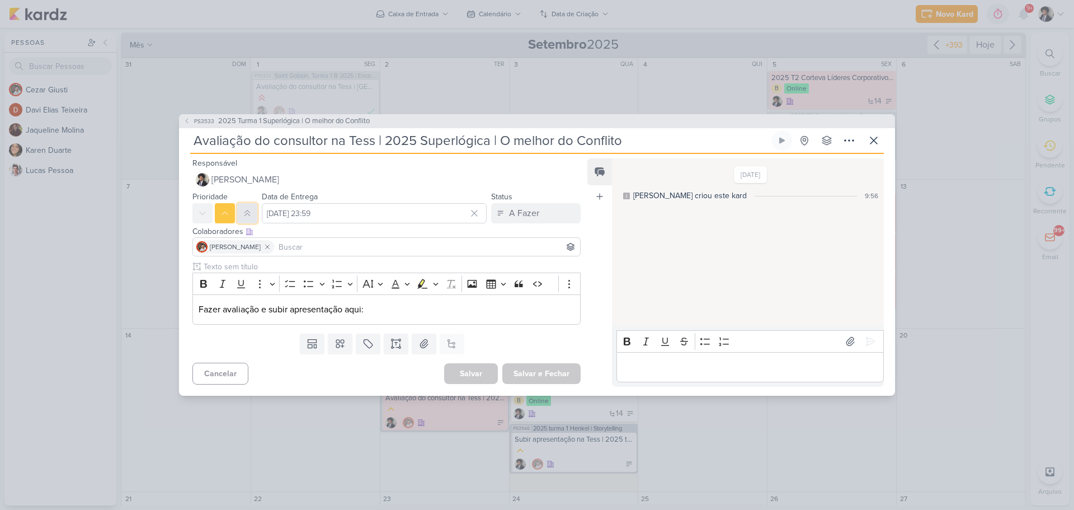
click at [247, 216] on icon at bounding box center [247, 213] width 9 height 9
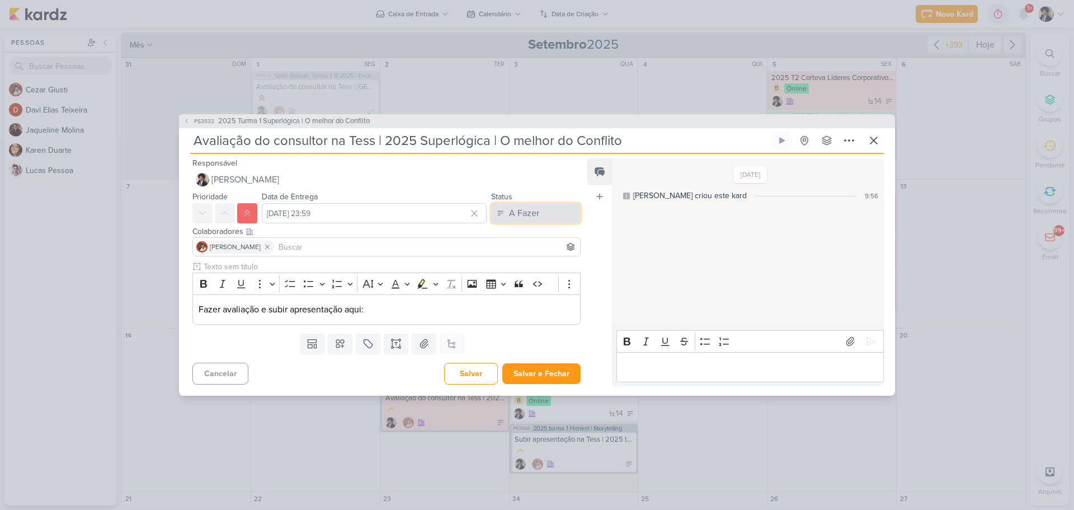
click at [554, 209] on button "A Fazer" at bounding box center [536, 213] width 90 height 20
click at [526, 274] on div "Em atraso" at bounding box center [519, 276] width 34 height 12
click at [364, 218] on input "[DATE] 23:59" at bounding box center [374, 213] width 225 height 20
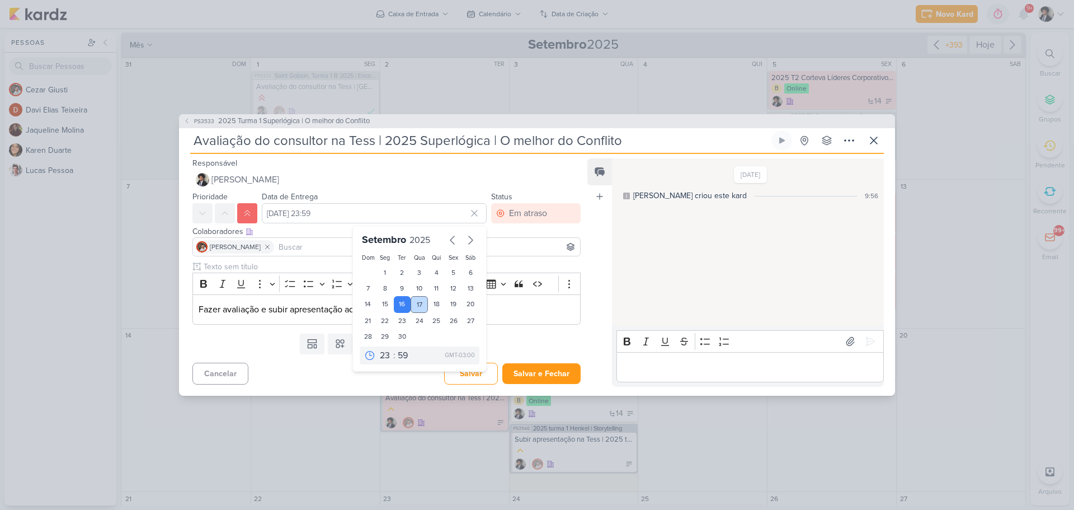
click at [416, 308] on div "17" at bounding box center [419, 304] width 17 height 17
type input "17 de setembro de 2025 às 23:59"
click at [555, 378] on button "Salvar e Fechar" at bounding box center [541, 373] width 78 height 21
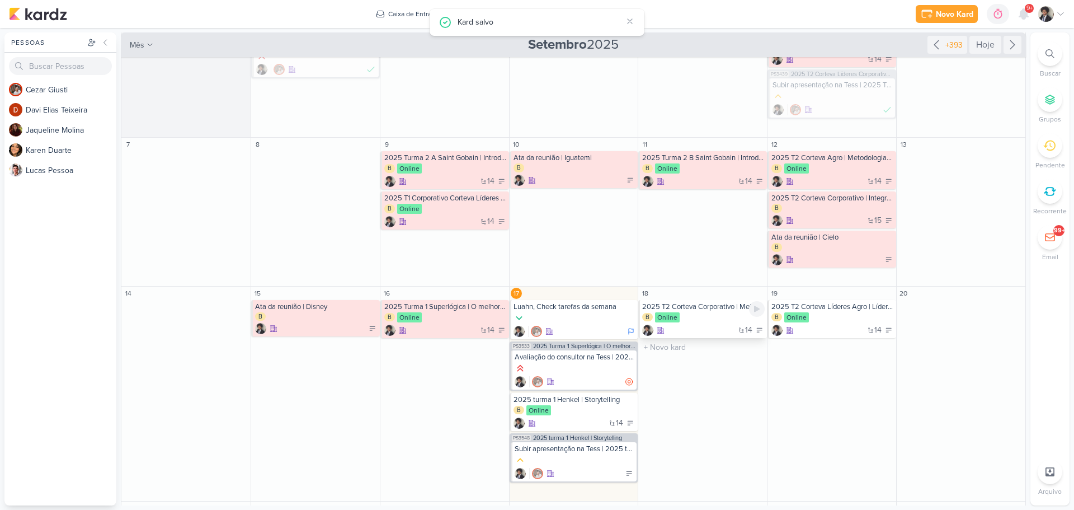
scroll to position [112, 0]
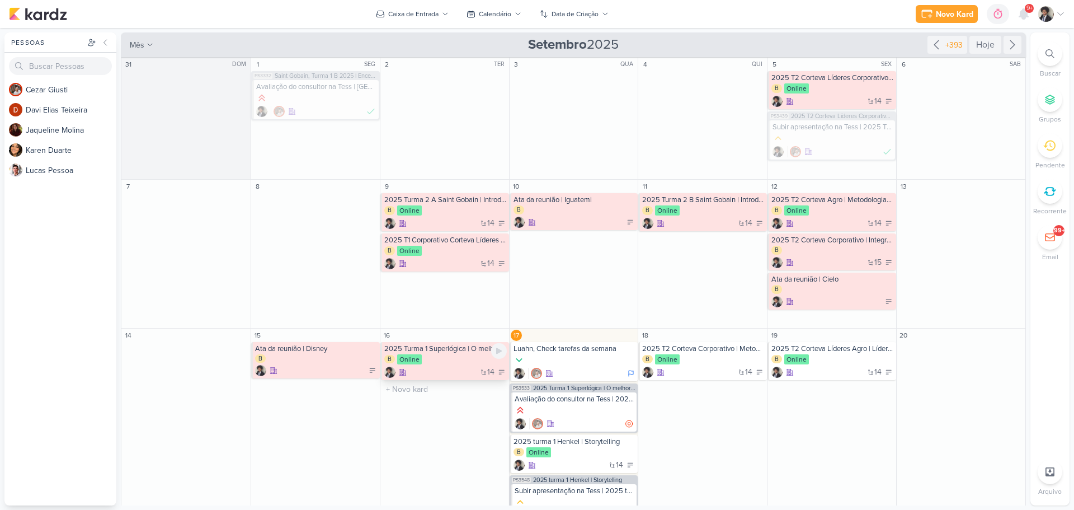
click at [443, 369] on div "14" at bounding box center [445, 371] width 123 height 11
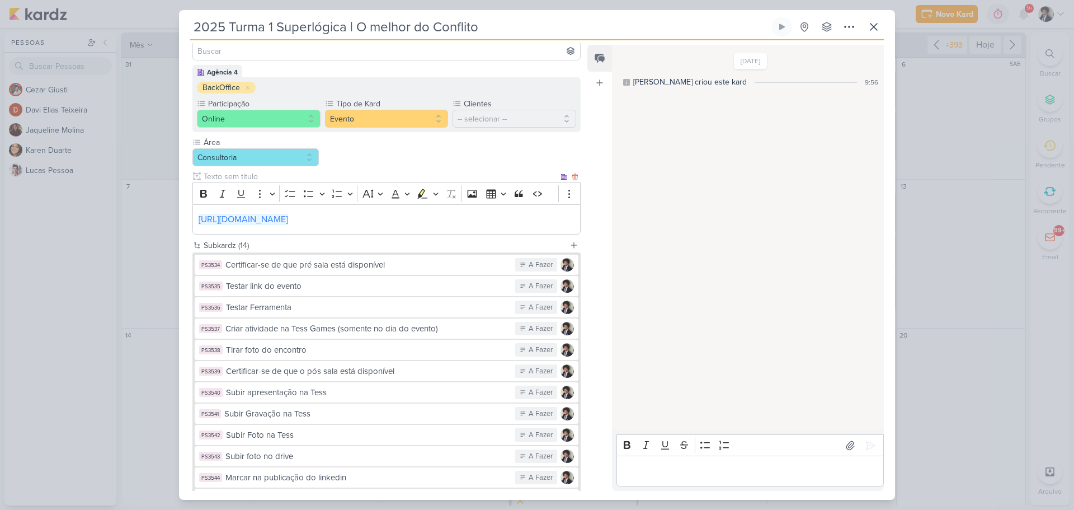
scroll to position [207, 0]
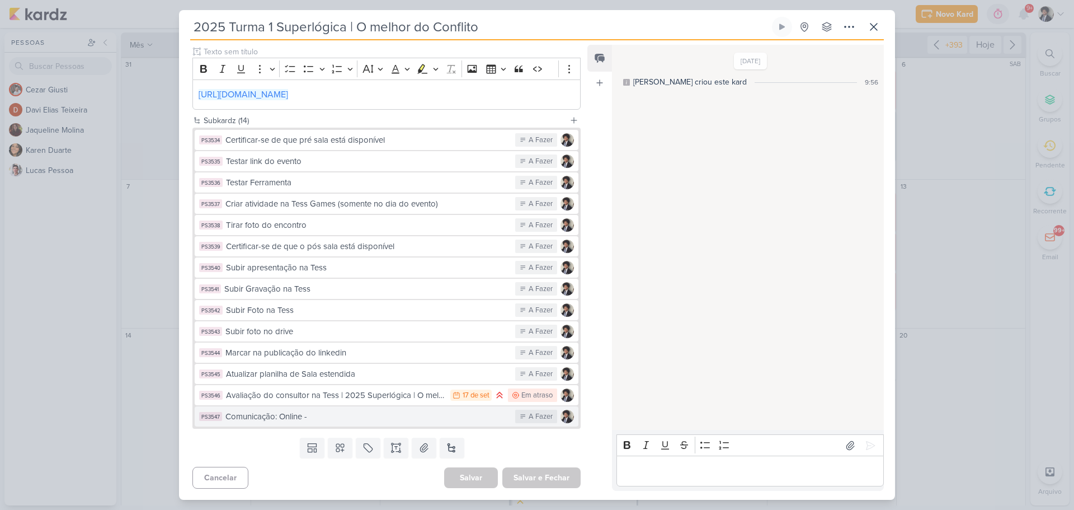
click at [352, 423] on button "PS3547 Comunicação: Online - A Fazer" at bounding box center [387, 416] width 384 height 20
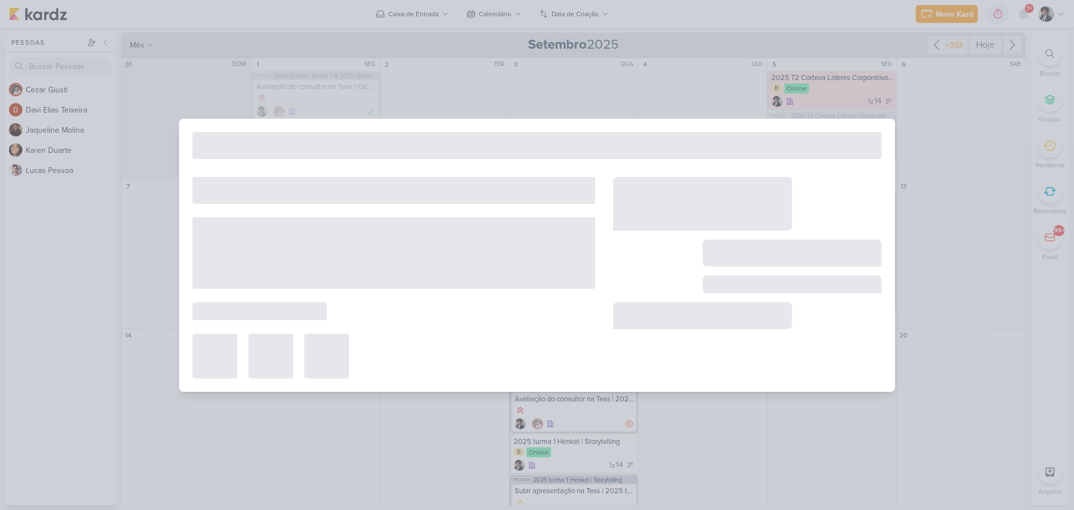
type input "Comunicação: Online -"
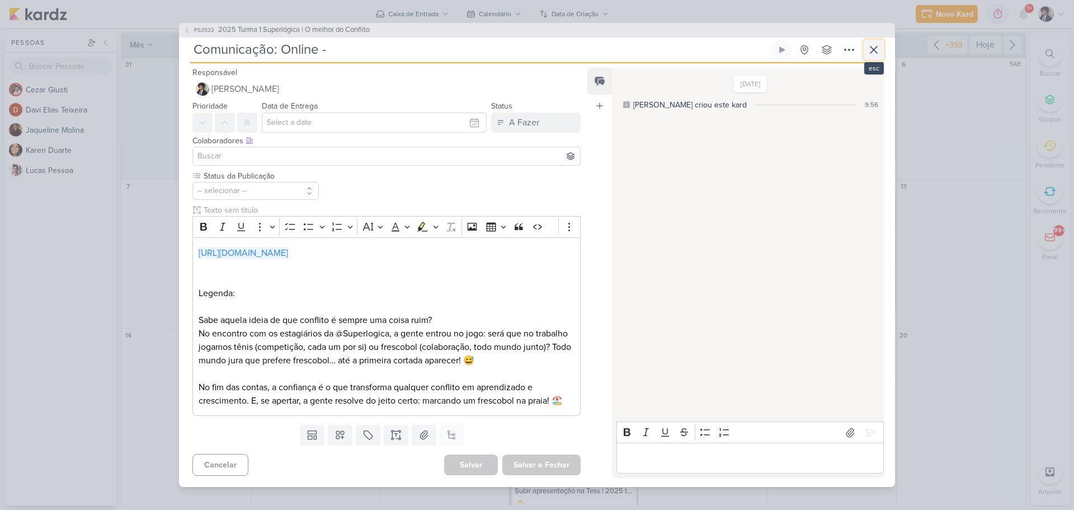
click at [866, 50] on button at bounding box center [874, 50] width 20 height 20
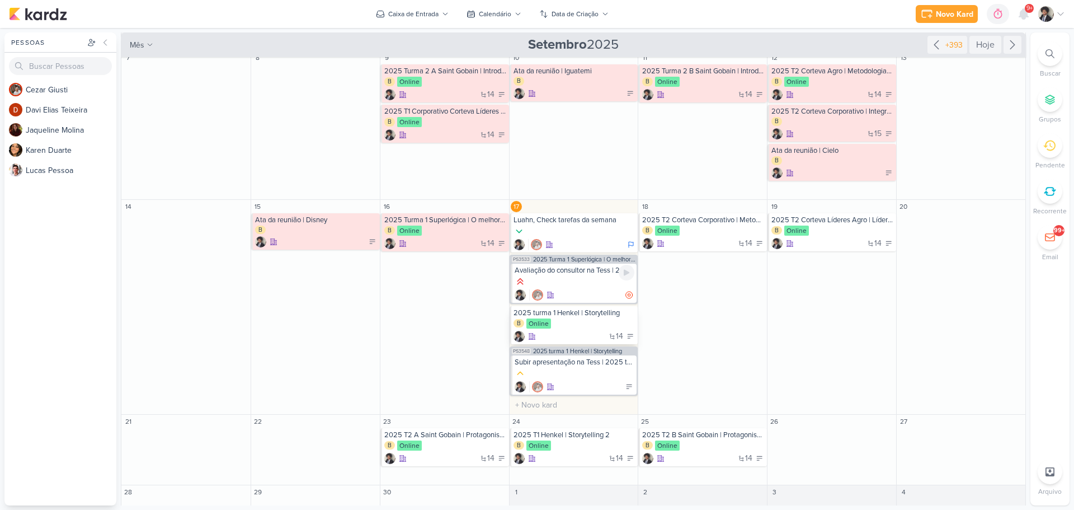
scroll to position [141, 0]
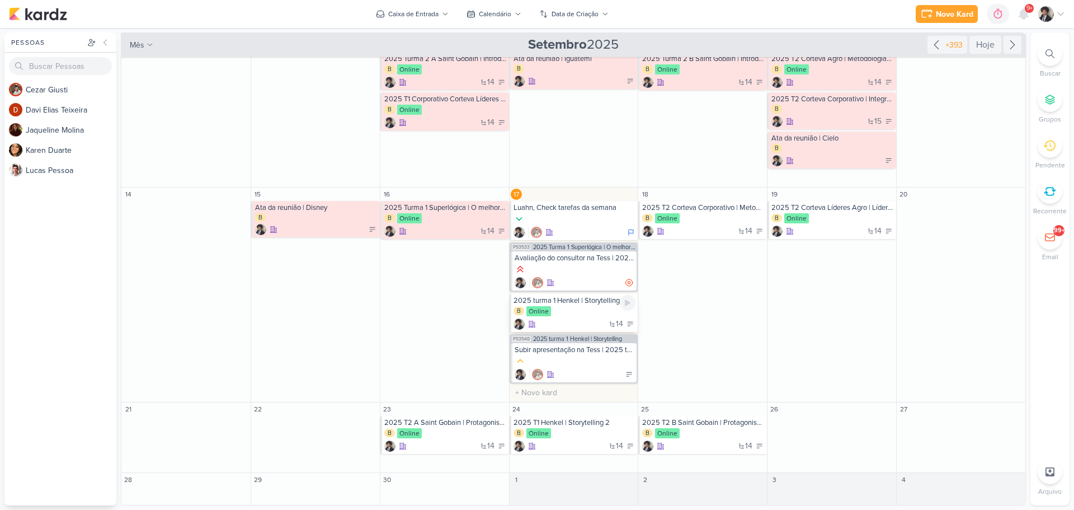
click at [600, 307] on div "B Online" at bounding box center [575, 311] width 123 height 11
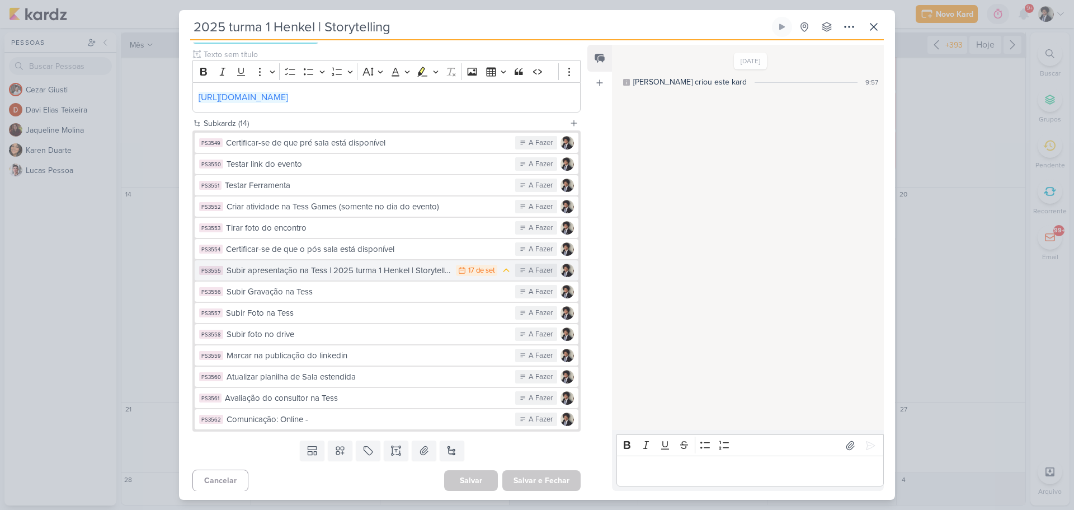
scroll to position [207, 0]
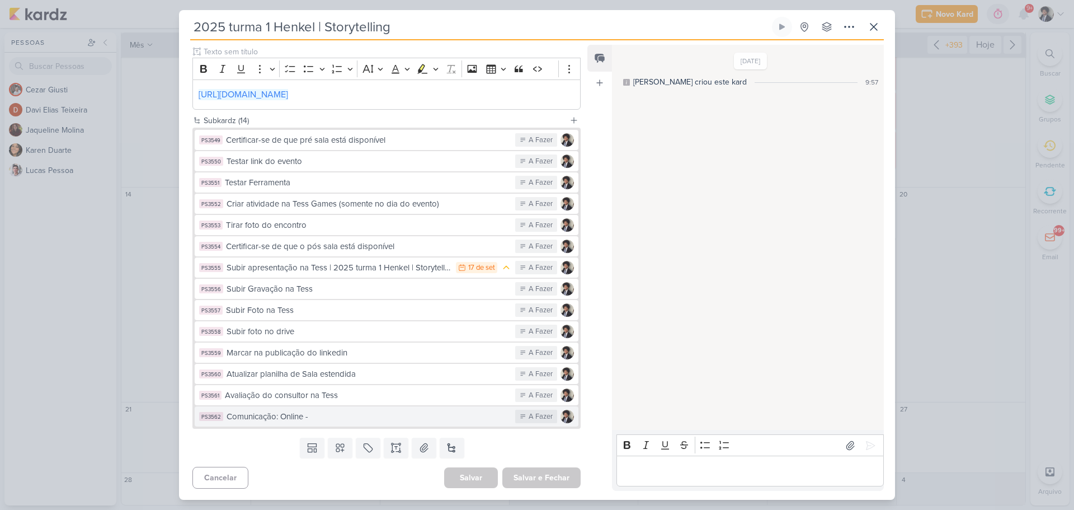
click at [314, 419] on div "Comunicação: Online -" at bounding box center [368, 416] width 283 height 13
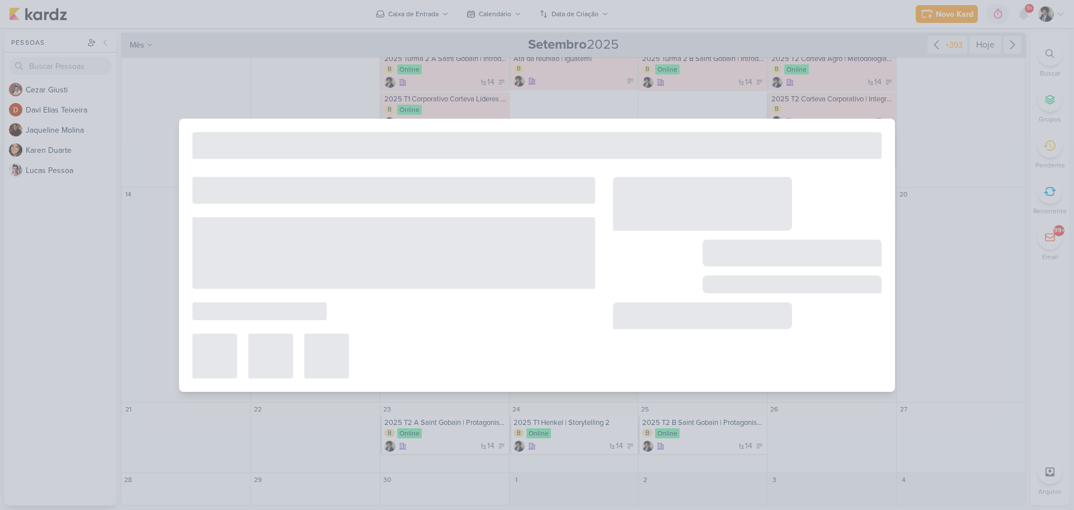
type input "Comunicação: Online -"
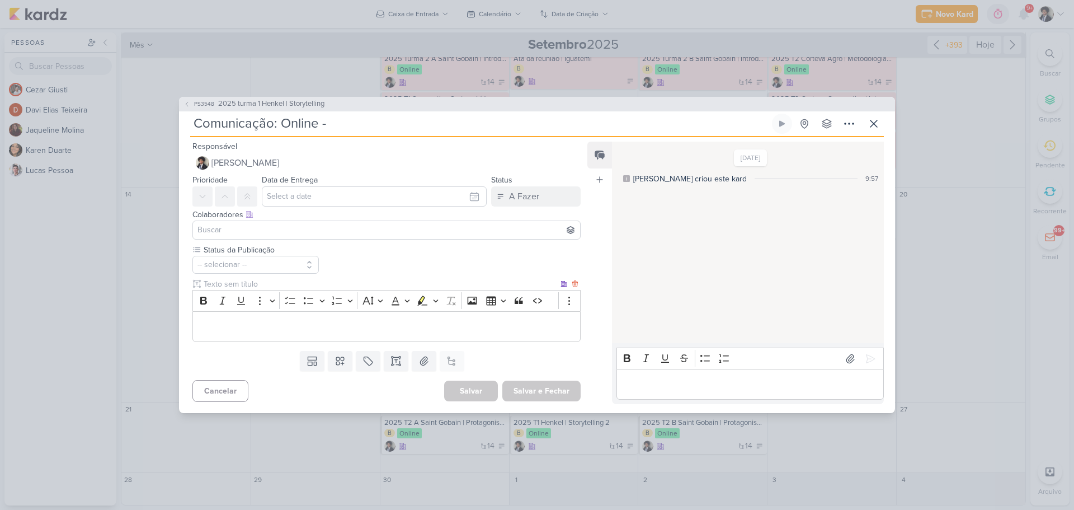
click at [392, 330] on p "Editor editing area: main" at bounding box center [387, 326] width 376 height 13
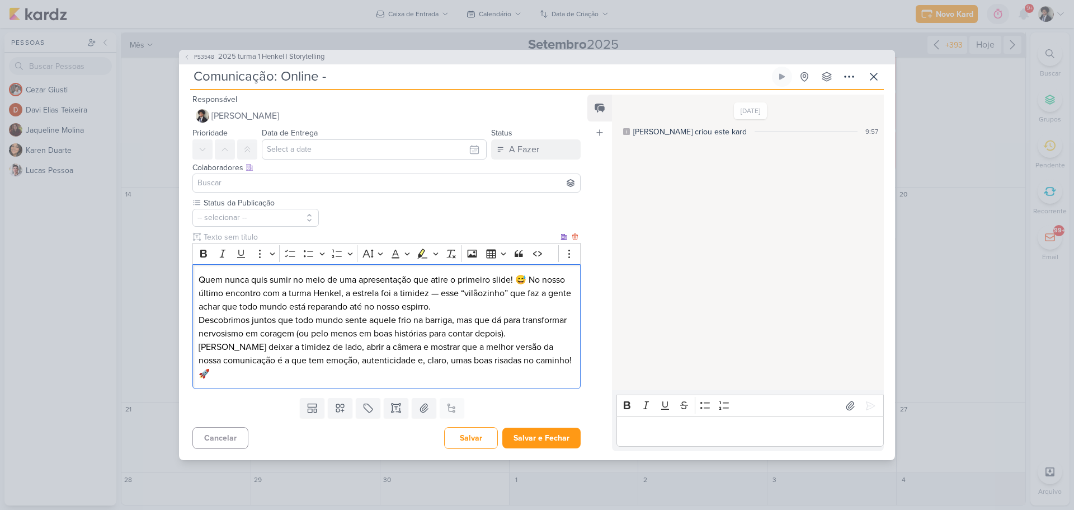
click at [478, 313] on p "Quem nunca quis sumir no meio de uma apresentação que atire o primeiro slide! 😅…" at bounding box center [387, 293] width 376 height 40
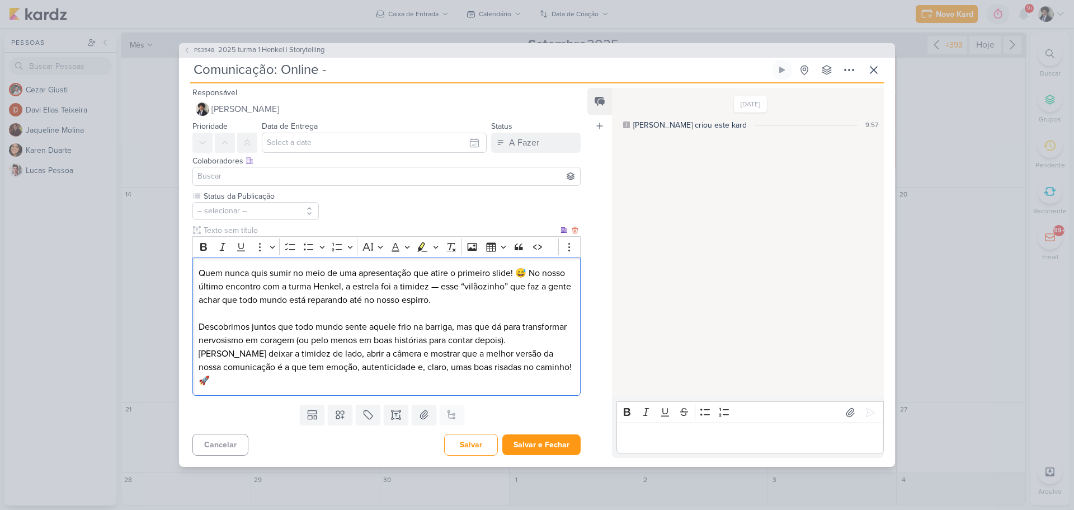
click at [198, 277] on div "Quem nunca quis sumir no meio de uma apresentação que atire o primeiro slide! 😅…" at bounding box center [386, 326] width 388 height 138
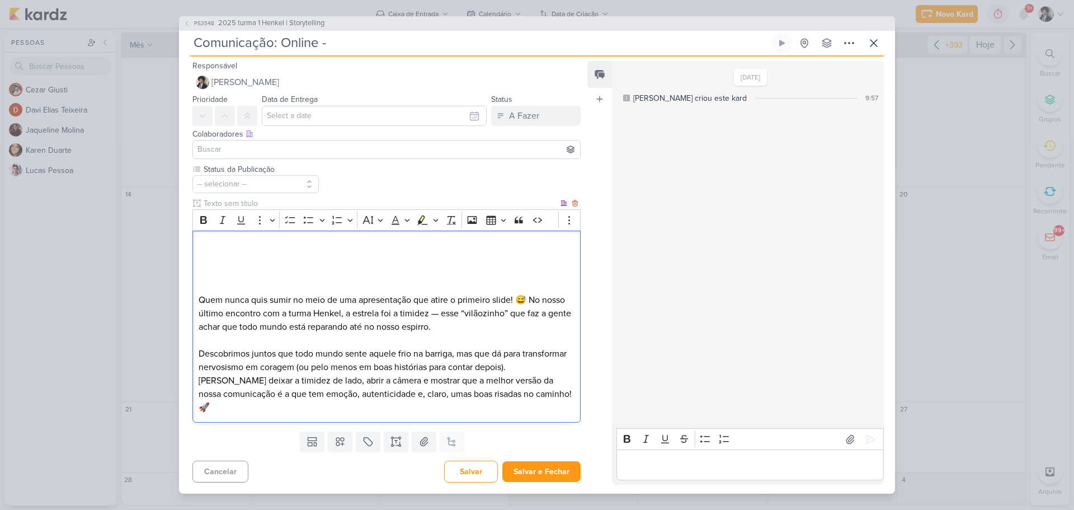
click at [205, 320] on p "Quem nunca quis sumir no meio de uma apresentação que atire o primeiro slide! 😅…" at bounding box center [387, 313] width 376 height 40
click at [257, 320] on p "Quem nunca quis sumir no meio de uma apresentação que atire o primeiro slide! 😅…" at bounding box center [387, 313] width 376 height 40
click at [337, 321] on p "Quem nunca quis sumir no meio de uma apresentação que atire o primeiro slide! 😅…" at bounding box center [387, 313] width 376 height 40
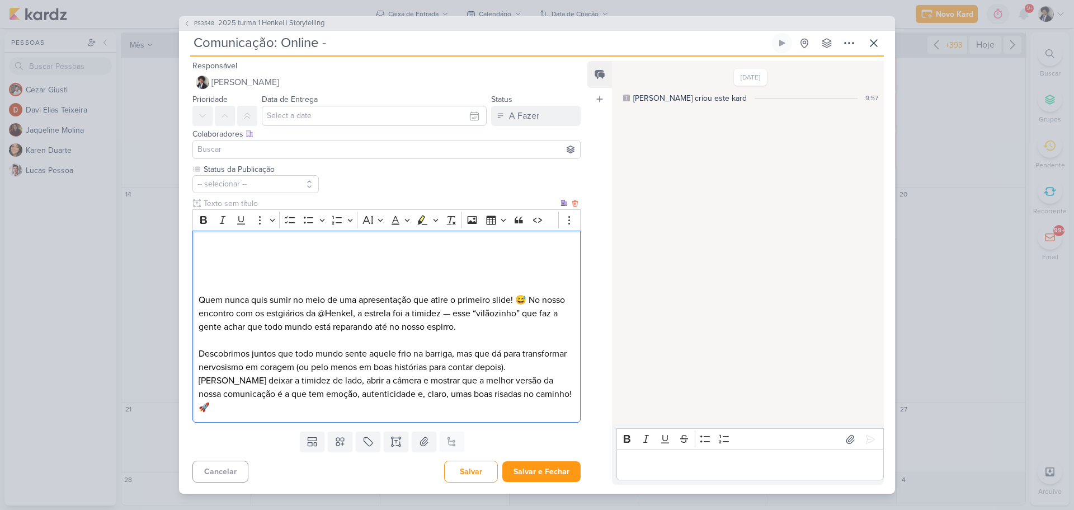
click at [277, 321] on p "Quem nunca quis sumir no meio de uma apresentação que atire o primeiro slide! 😅…" at bounding box center [387, 313] width 376 height 40
click at [531, 305] on p "Quem nunca quis sumir no meio de uma apresentação que atire o primeiro slide! 😅…" at bounding box center [387, 313] width 376 height 40
click at [531, 306] on p "Quem nunca quis sumir no meio de uma apresentação que atire o primeiro slide! 😅" at bounding box center [387, 299] width 376 height 13
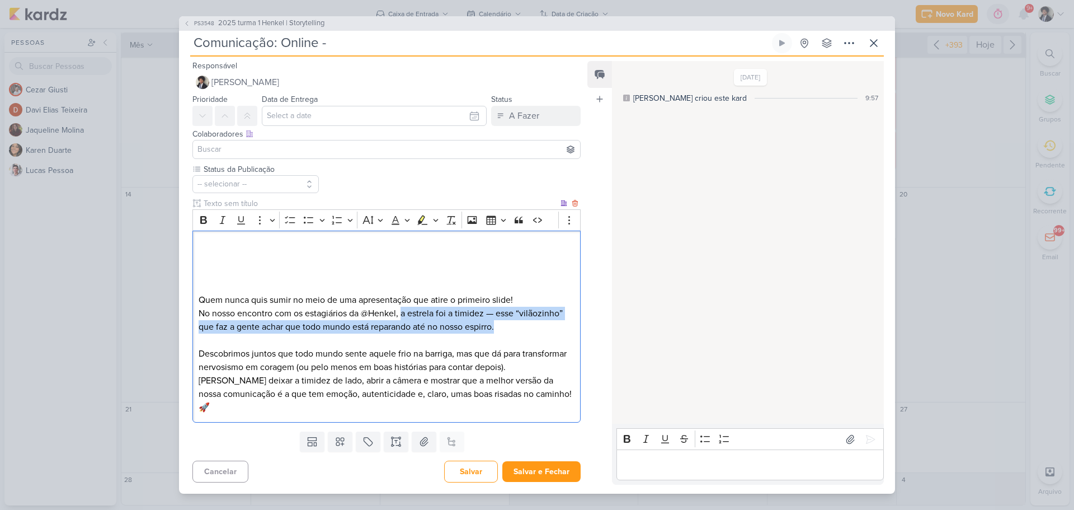
drag, startPoint x: 403, startPoint y: 319, endPoint x: 504, endPoint y: 335, distance: 101.9
click at [504, 333] on p "No nosso encontro com os estagiários da @Henkel, a estrela foi a timidez — esse…" at bounding box center [387, 320] width 376 height 27
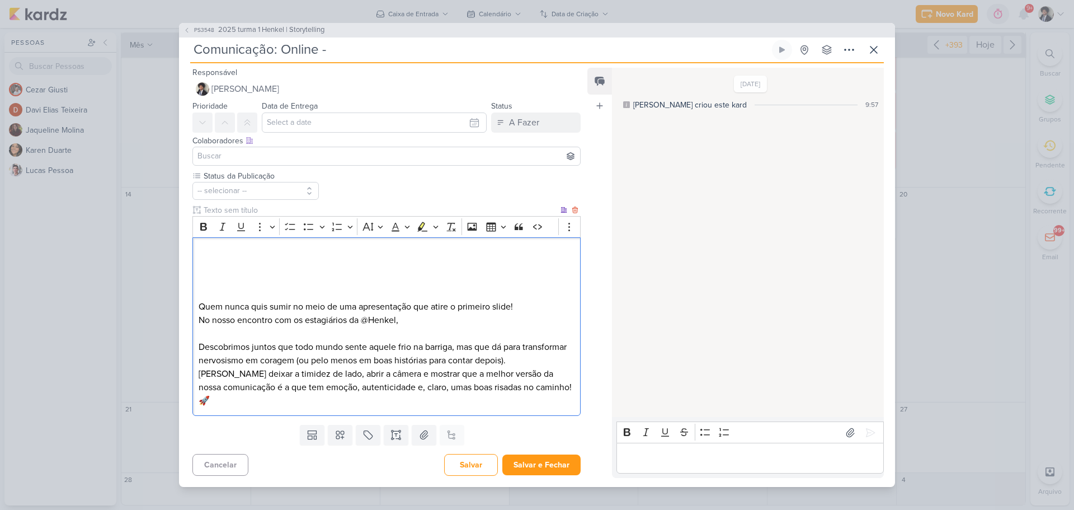
click at [200, 352] on p "Descobrimos juntos que todo mundo sente aquele frio na barriga, mas que dá para…" at bounding box center [387, 373] width 376 height 67
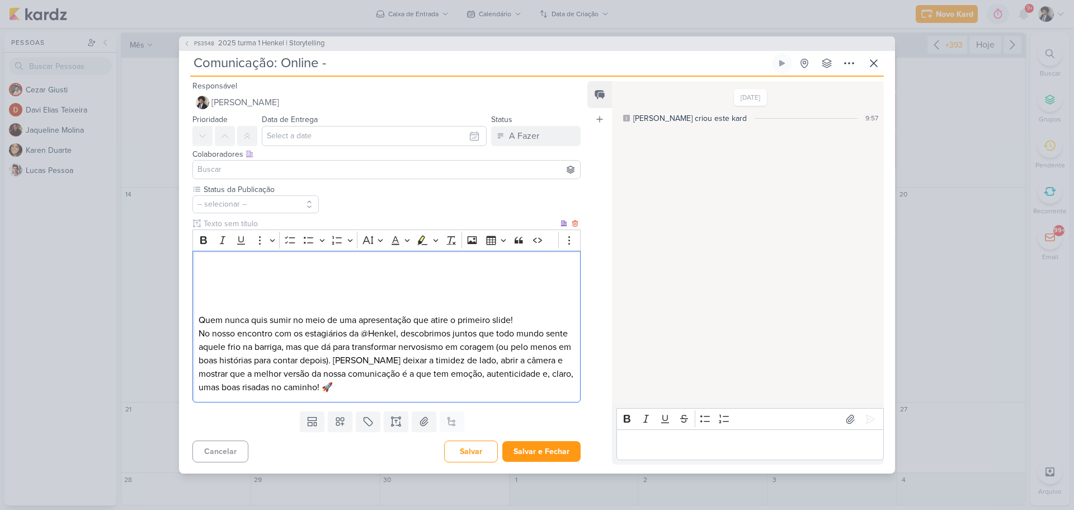
click at [378, 364] on p "No nosso encontro com os estagiários da @Henkel, descobrimos juntos que todo mu…" at bounding box center [387, 360] width 376 height 67
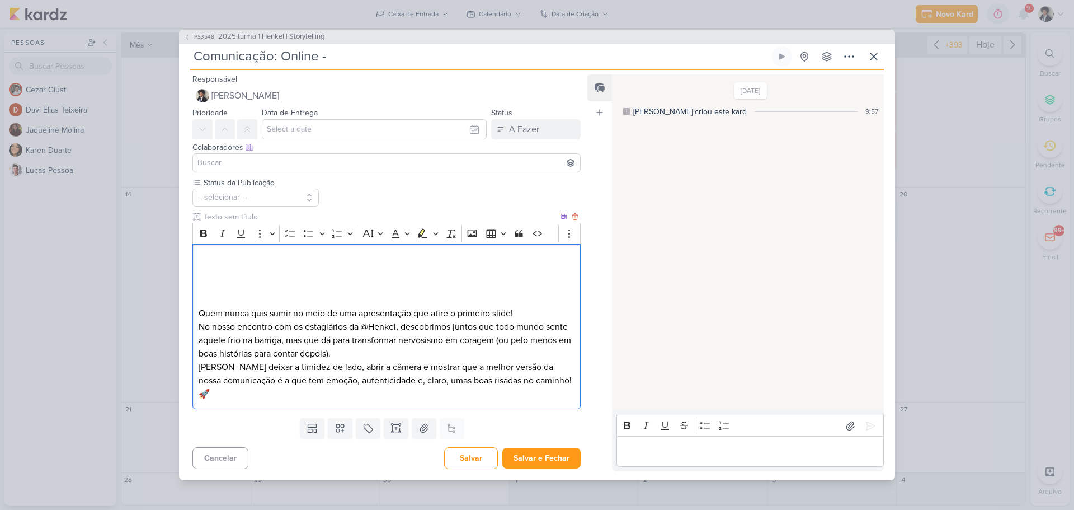
click at [392, 360] on p "No nosso encontro com os estagiários da @Henkel, descobrimos juntos que todo mu…" at bounding box center [387, 340] width 376 height 40
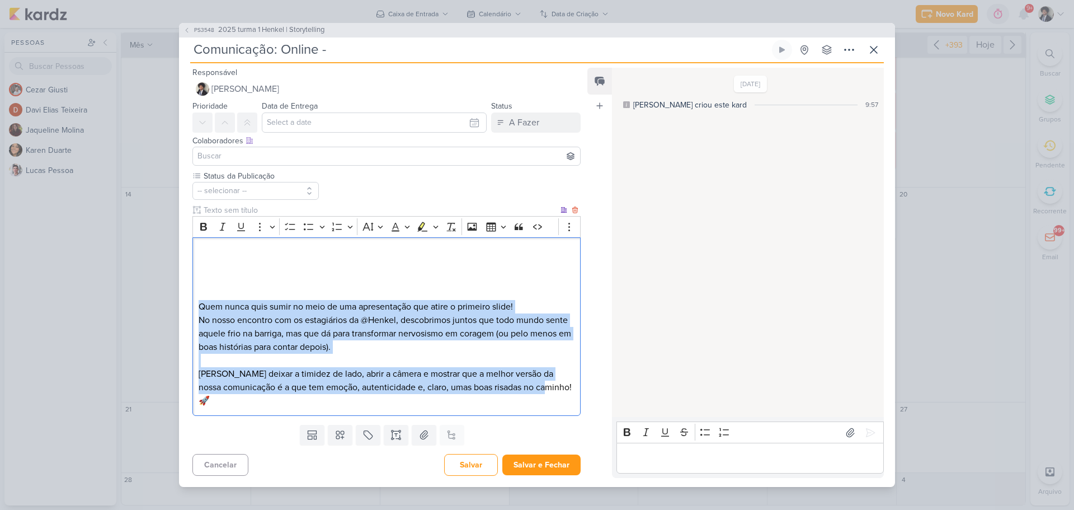
drag, startPoint x: 197, startPoint y: 315, endPoint x: 562, endPoint y: 393, distance: 372.4
click at [564, 400] on div "Quem nunca quis sumir no meio de uma apresentação que atire o primeiro slide! N…" at bounding box center [386, 326] width 388 height 178
click at [562, 392] on p "[PERSON_NAME] deixar a timidez de lado, abrir a câmera e mostrar que a melhor v…" at bounding box center [387, 387] width 376 height 40
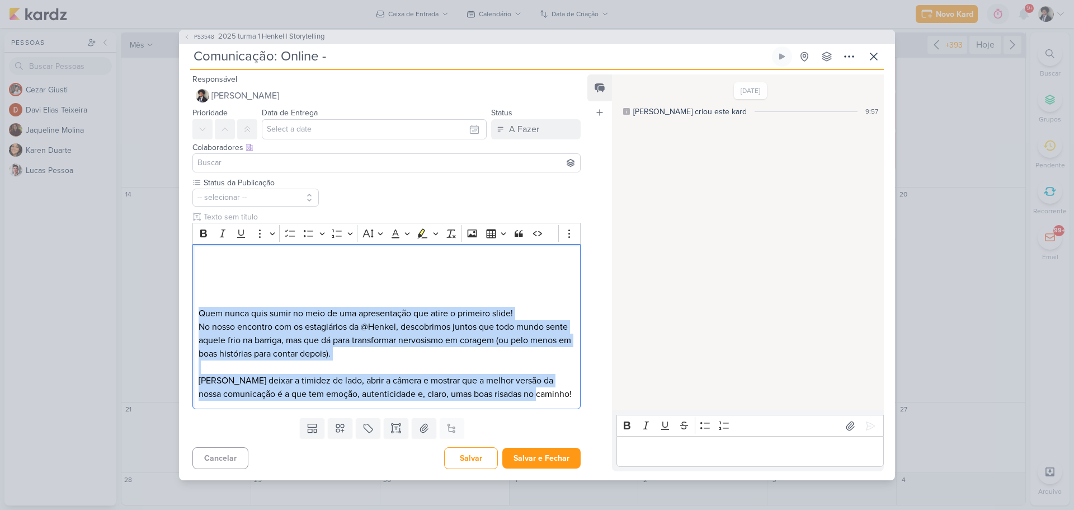
drag, startPoint x: 562, startPoint y: 392, endPoint x: 148, endPoint y: 316, distance: 420.9
click at [148, 316] on div "PS3548 2025 turma 1 Henkel | Storytelling Comunicação: Online -" at bounding box center [537, 255] width 1074 height 510
copy div "Quem nunca quis sumir no meio de uma apresentação que atire o primeiro slide! N…"
drag, startPoint x: 362, startPoint y: 384, endPoint x: 356, endPoint y: 376, distance: 10.0
click at [363, 382] on p "[PERSON_NAME] deixar a timidez de lado, abrir a câmera e mostrar que a melhor v…" at bounding box center [387, 387] width 376 height 27
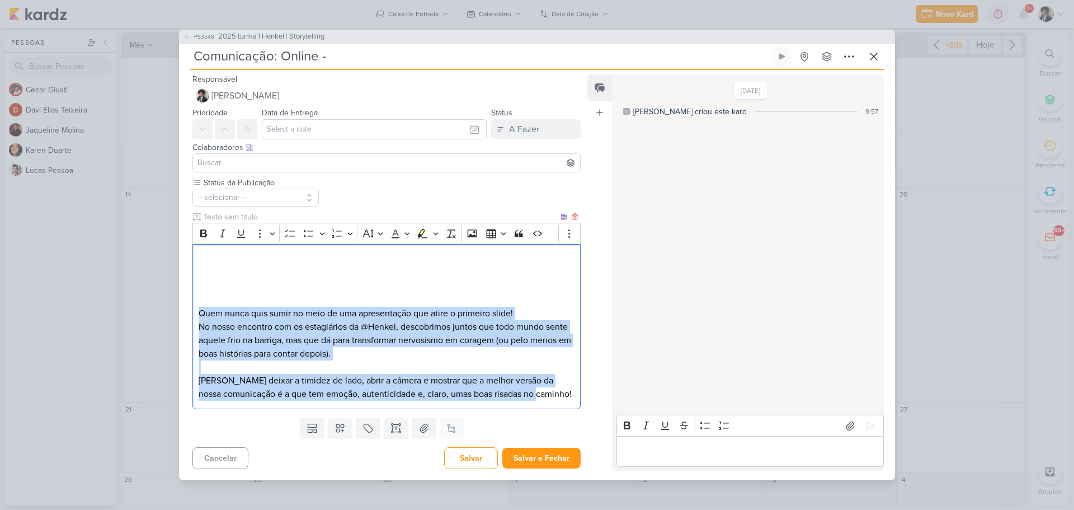
click at [383, 387] on p "[PERSON_NAME] deixar a timidez de lado, abrir a câmera e mostrar que a melhor v…" at bounding box center [387, 387] width 376 height 27
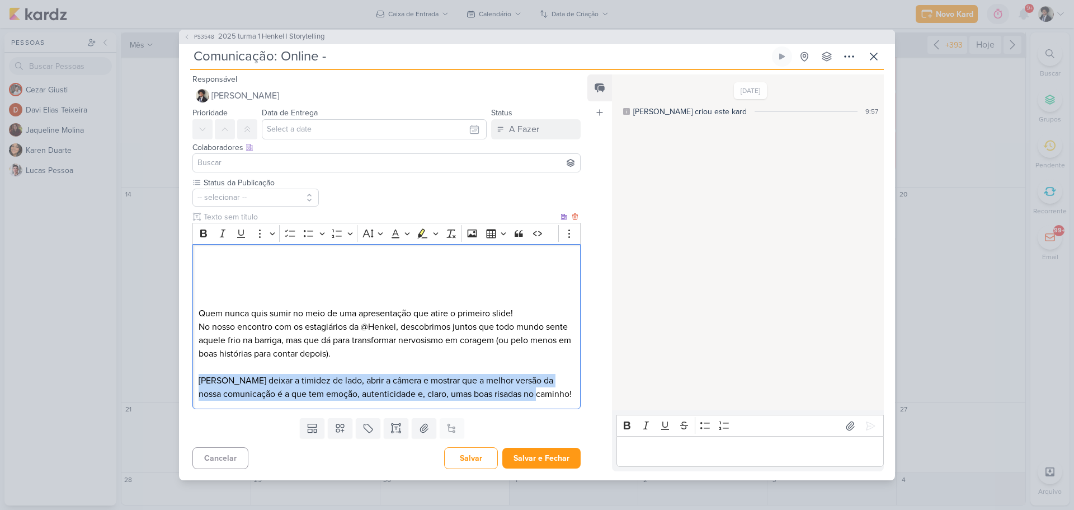
drag, startPoint x: 197, startPoint y: 379, endPoint x: 580, endPoint y: 391, distance: 382.8
click at [581, 391] on div "Responsável [PERSON_NAME] Nenhum contato encontrado create new contact Novo Con…" at bounding box center [382, 271] width 406 height 399
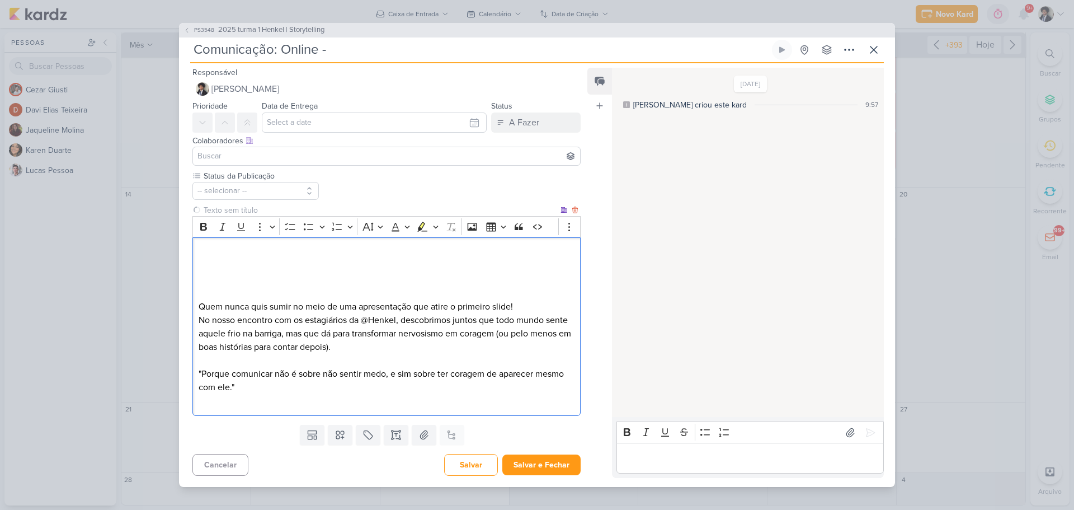
click at [254, 385] on p ""Porque comunicar não é sobre não sentir medo, e sim sobre ter coragem de apare…" at bounding box center [387, 380] width 376 height 27
click at [201, 373] on p ""Porque comunicar não é sobre não sentir medo, e sim sobre ter coragem de apare…" at bounding box center [387, 380] width 376 height 27
click at [256, 387] on p "Porque comunicar não é sobre não sentir medo, e sim sobre ter coragem de aparec…" at bounding box center [387, 380] width 376 height 27
click at [215, 375] on p "Porque comunicar não é sobre não sentir medo, e sim sobre ter coragem de aparec…" at bounding box center [387, 380] width 376 height 27
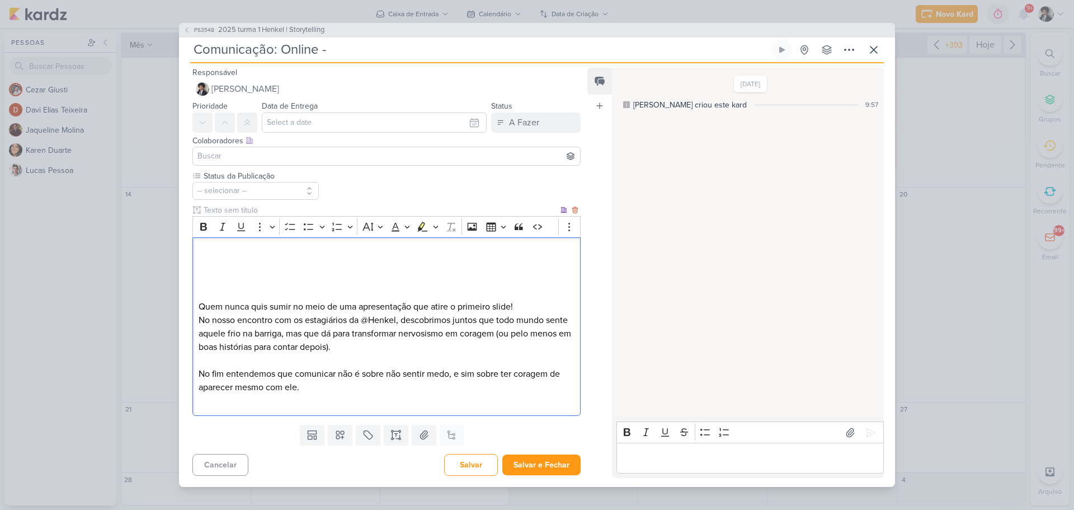
click at [329, 388] on p "No fim entendemos que comunicar não é sobre não sentir medo, e sim sobre ter co…" at bounding box center [387, 380] width 376 height 27
click at [256, 248] on p "Editor editing area: main" at bounding box center [387, 252] width 376 height 13
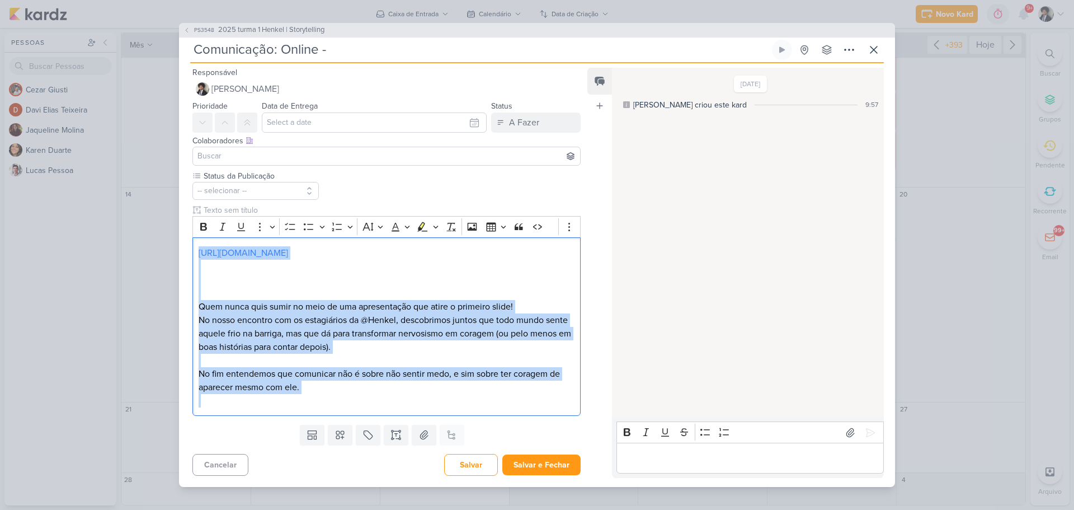
drag, startPoint x: 308, startPoint y: 379, endPoint x: 184, endPoint y: 243, distance: 183.3
click at [184, 243] on div "Status da Publicação -- selecionar --" at bounding box center [382, 295] width 406 height 250
copy div "[URL][DOMAIN_NAME] Quem nunca quis sumir no meio de uma apresentação que atire …"
click at [233, 368] on p "No fim entendemos que comunicar não é sobre não sentir medo, e sim sobre ter co…" at bounding box center [387, 380] width 376 height 27
drag, startPoint x: 324, startPoint y: 394, endPoint x: 195, endPoint y: 247, distance: 195.8
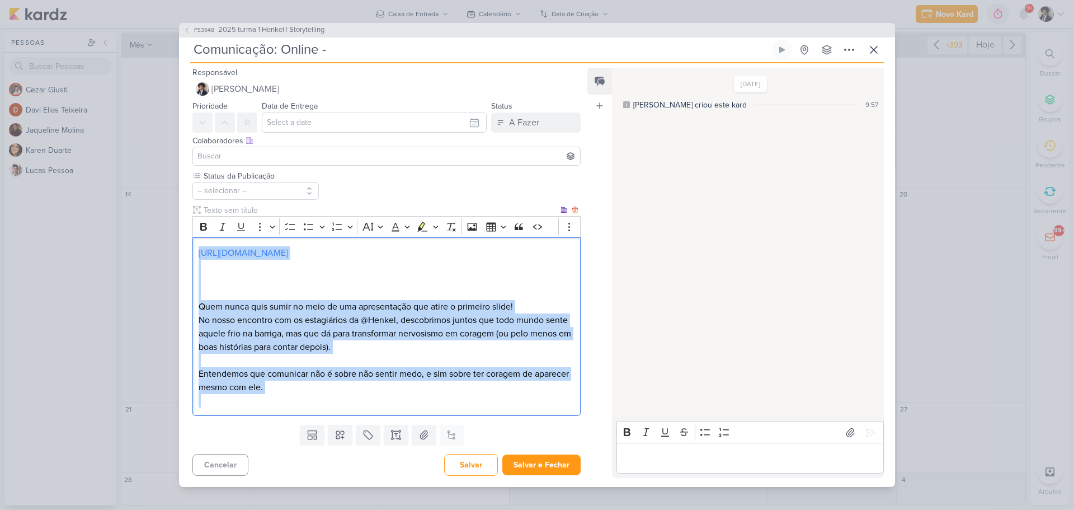
click at [195, 247] on div "[URL][DOMAIN_NAME] Quem nunca quis sumir no meio de uma apresentação que atire …" at bounding box center [386, 326] width 388 height 178
copy div "[URL][DOMAIN_NAME] Quem nunca quis sumir no meio de uma apresentação que atire …"
click at [556, 465] on button "Salvar e Fechar" at bounding box center [541, 464] width 78 height 21
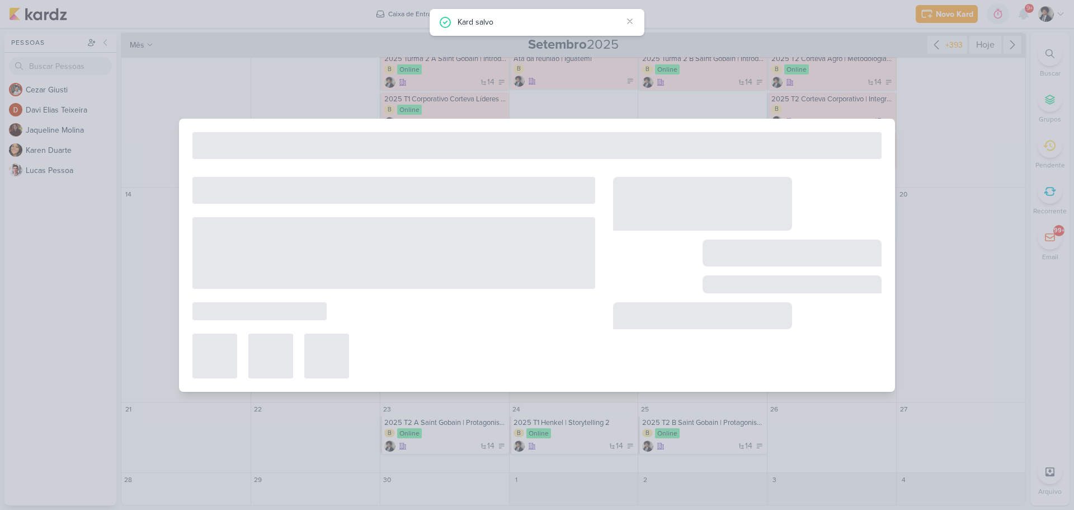
type input "2025 turma 1 Henkel | Storytelling"
type input "17 de setembro de 2025 às 23:59"
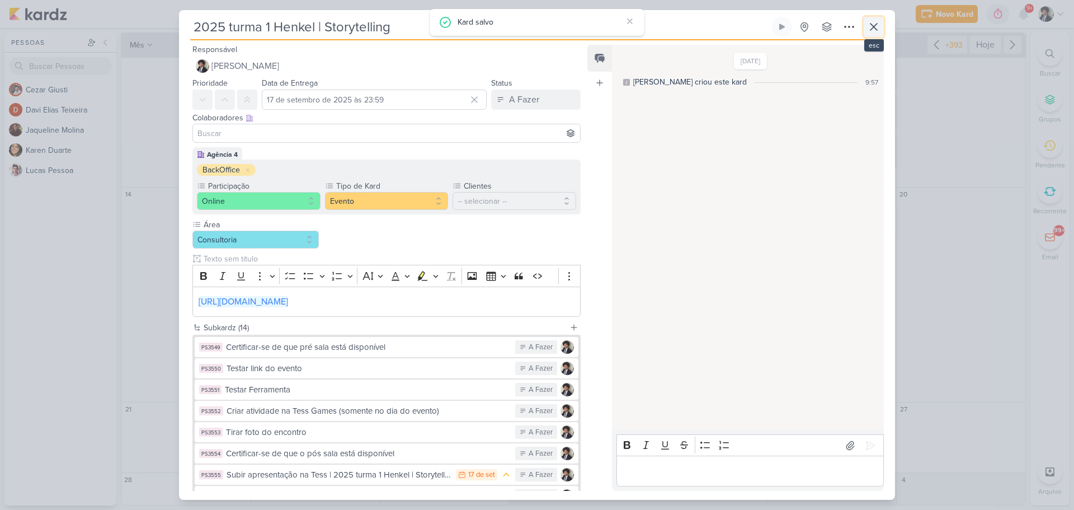
click at [872, 27] on icon at bounding box center [873, 26] width 13 height 13
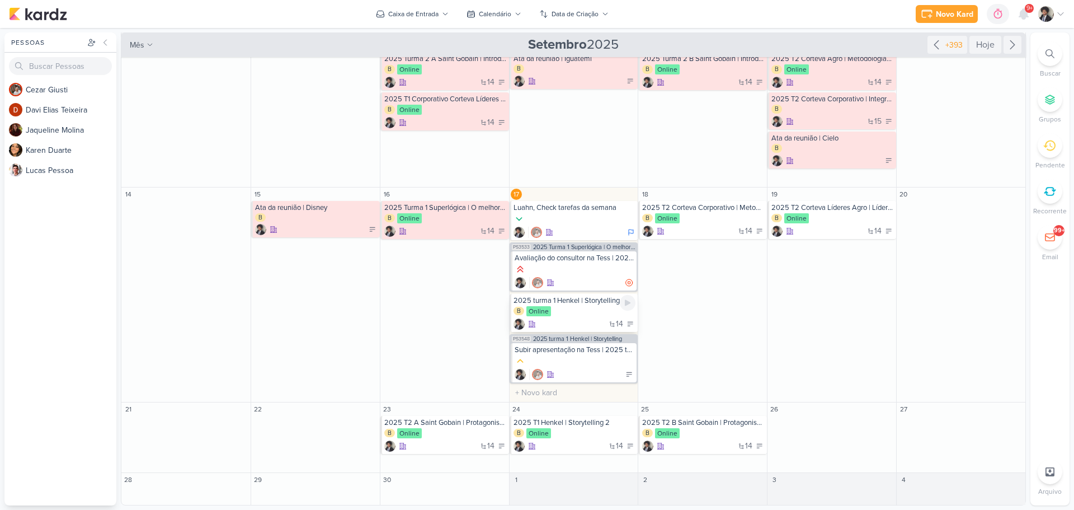
click at [600, 322] on div "14" at bounding box center [575, 323] width 123 height 11
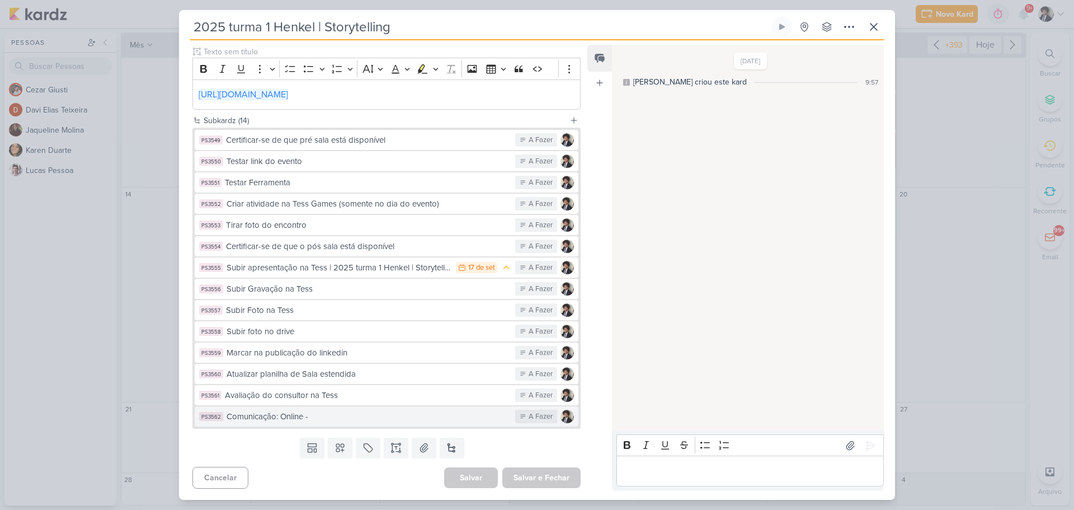
click at [351, 417] on div "Comunicação: Online -" at bounding box center [368, 416] width 283 height 13
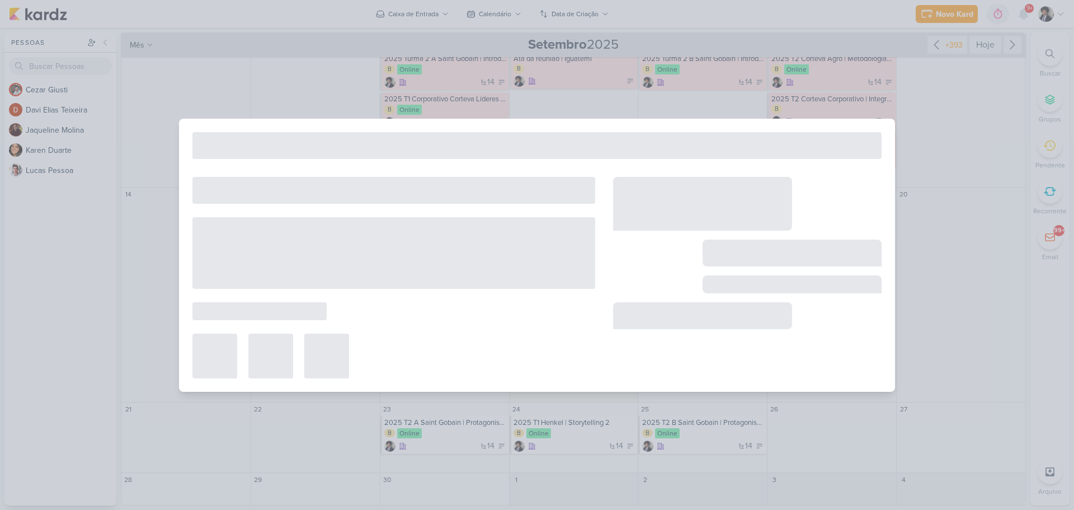
type input "Comunicação: Online -"
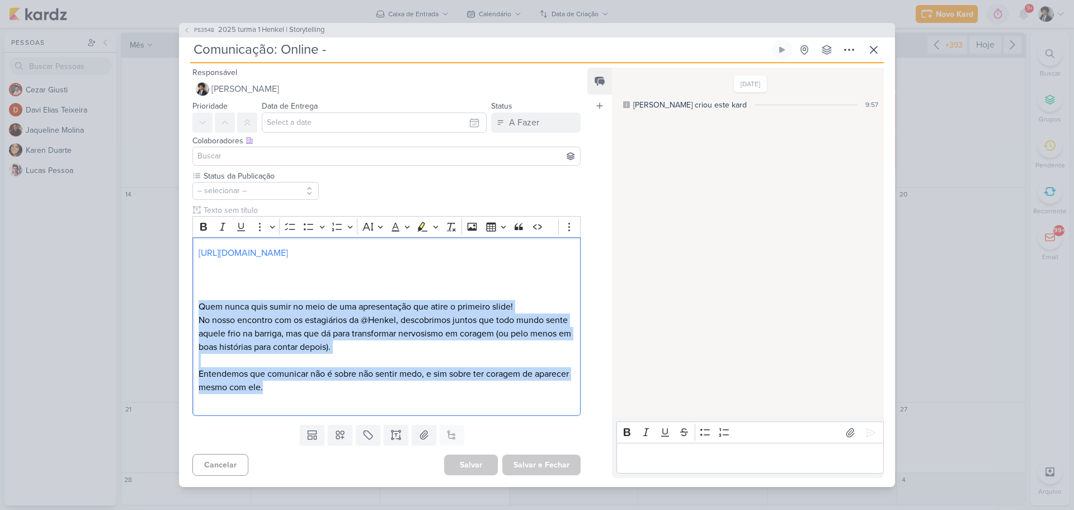
drag, startPoint x: 343, startPoint y: 392, endPoint x: 191, endPoint y: 305, distance: 175.6
click at [191, 305] on div "Status da Publicação -- selecionar --" at bounding box center [382, 295] width 406 height 250
copy div "Quem nunca quis sumir no meio de uma apresentação que atire o primeiro slide! N…"
click at [274, 373] on p "Entendemos que comunicar não é sobre não sentir medo, e sim sobre ter coragem d…" at bounding box center [387, 380] width 376 height 27
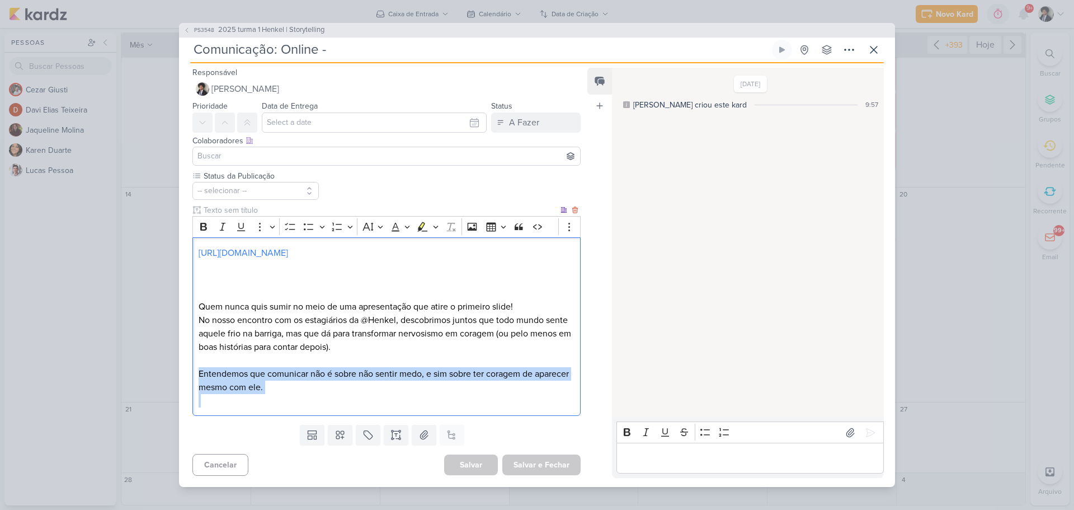
drag, startPoint x: 196, startPoint y: 375, endPoint x: 306, endPoint y: 393, distance: 111.2
click at [306, 393] on div "[URL][DOMAIN_NAME] Quem nunca quis sumir no meio de uma apresentação que atire …" at bounding box center [386, 326] width 388 height 178
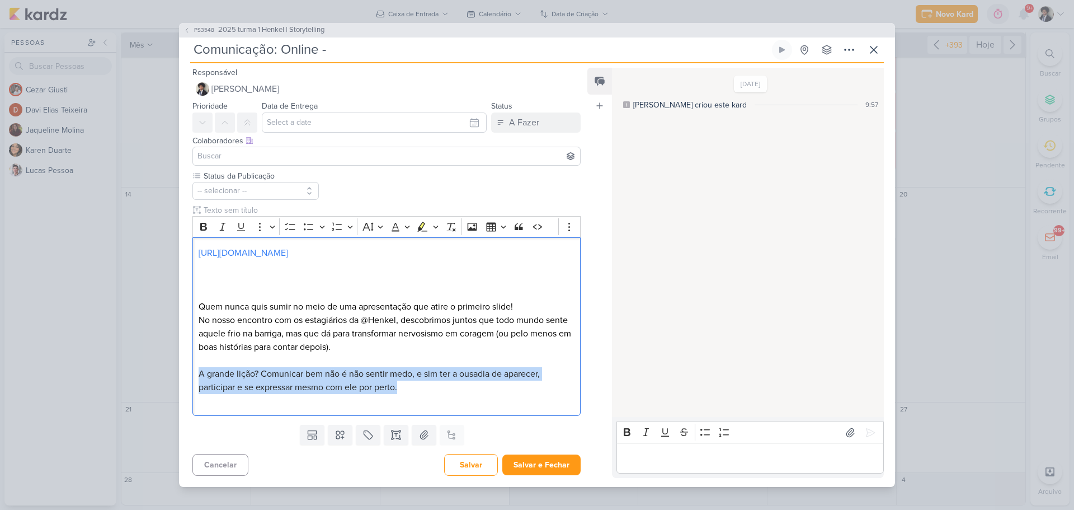
drag, startPoint x: 405, startPoint y: 389, endPoint x: 178, endPoint y: 375, distance: 227.0
click at [178, 375] on div "PS3548 2025 turma 1 Henkel | Storytelling Comunicação: Online -" at bounding box center [537, 255] width 1074 height 510
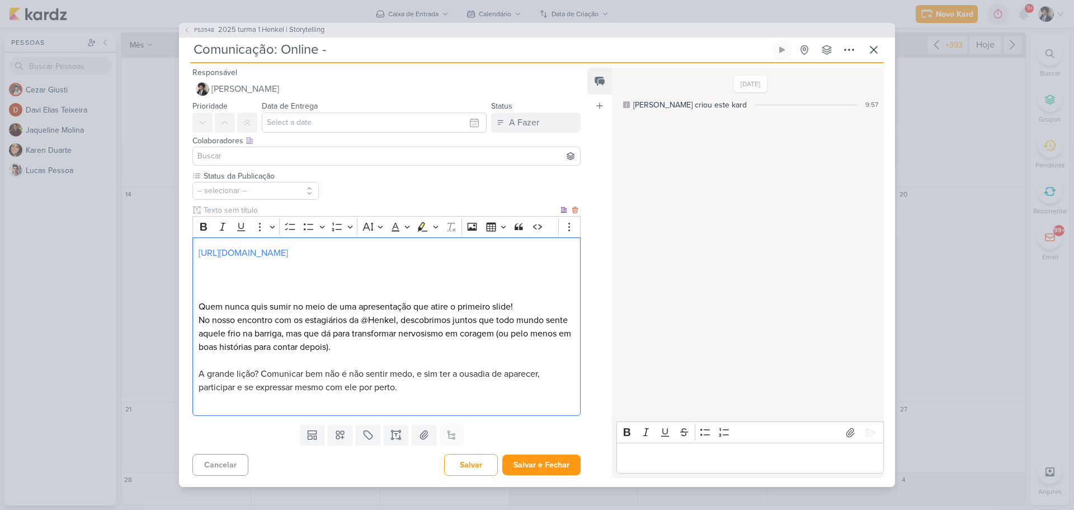
click at [440, 356] on p "Editor editing area: main" at bounding box center [387, 360] width 376 height 13
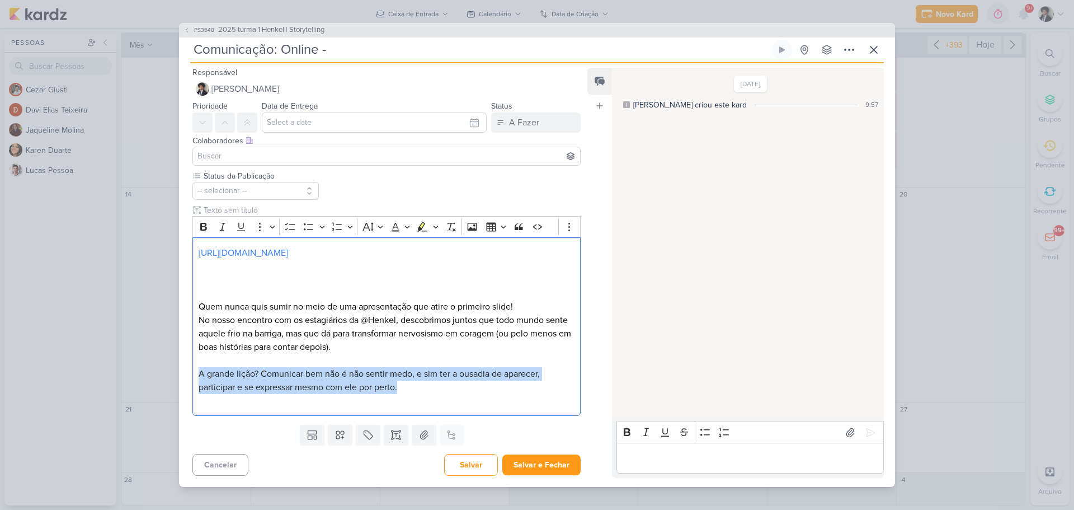
drag, startPoint x: 412, startPoint y: 390, endPoint x: 166, endPoint y: 376, distance: 246.5
click at [166, 376] on div "PS3548 2025 turma 1 Henkel | Storytelling Comunicação: Online -" at bounding box center [537, 255] width 1074 height 510
copy span "A grande lição? Comunicar bem não é não sentir medo, e sim ter a ousadia de apa…"
click at [366, 383] on span "A grande lição? Comunicar bem não é não sentir medo, e sim ter a ousadia de apa…" at bounding box center [369, 380] width 341 height 25
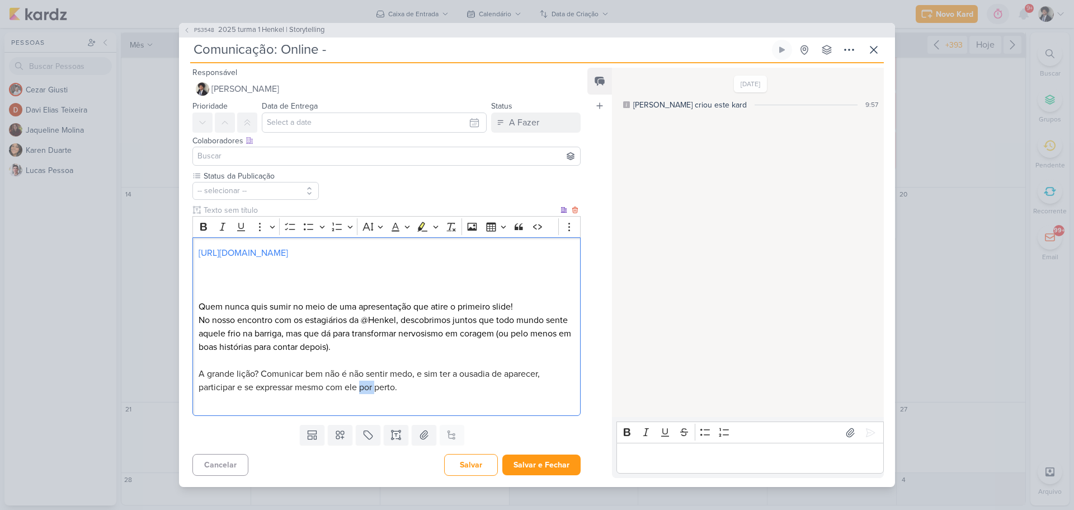
click at [368, 382] on span "A grande lição? Comunicar bem não é não sentir medo, e sim ter a ousadia de apa…" at bounding box center [369, 380] width 341 height 25
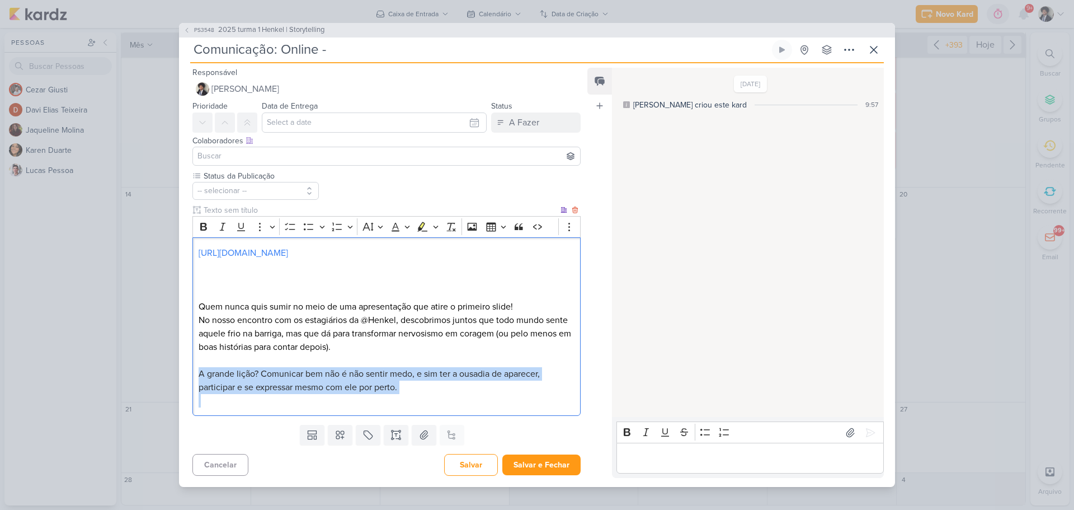
click at [368, 382] on span "A grande lição? Comunicar bem não é não sentir medo, e sim ter a ousadia de apa…" at bounding box center [369, 380] width 341 height 25
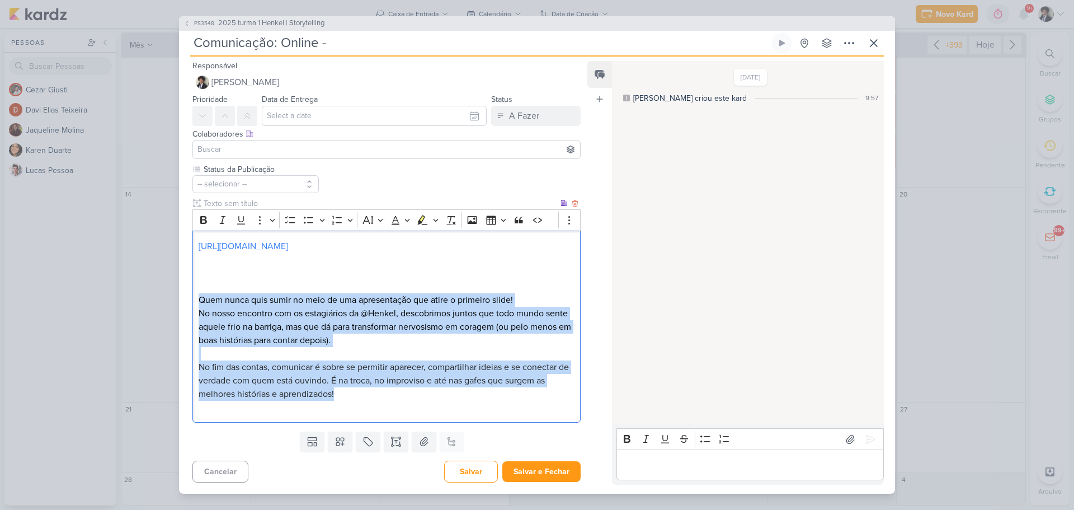
drag, startPoint x: 199, startPoint y: 300, endPoint x: 386, endPoint y: 398, distance: 210.9
click at [387, 398] on div "[URL][DOMAIN_NAME] Quem nunca quis sumir no meio de uma apresentação que atire …" at bounding box center [386, 326] width 388 height 192
copy div "Quem nunca quis sumir no meio de uma apresentação que atire o primeiro slide! N…"
